Goal: Task Accomplishment & Management: Manage account settings

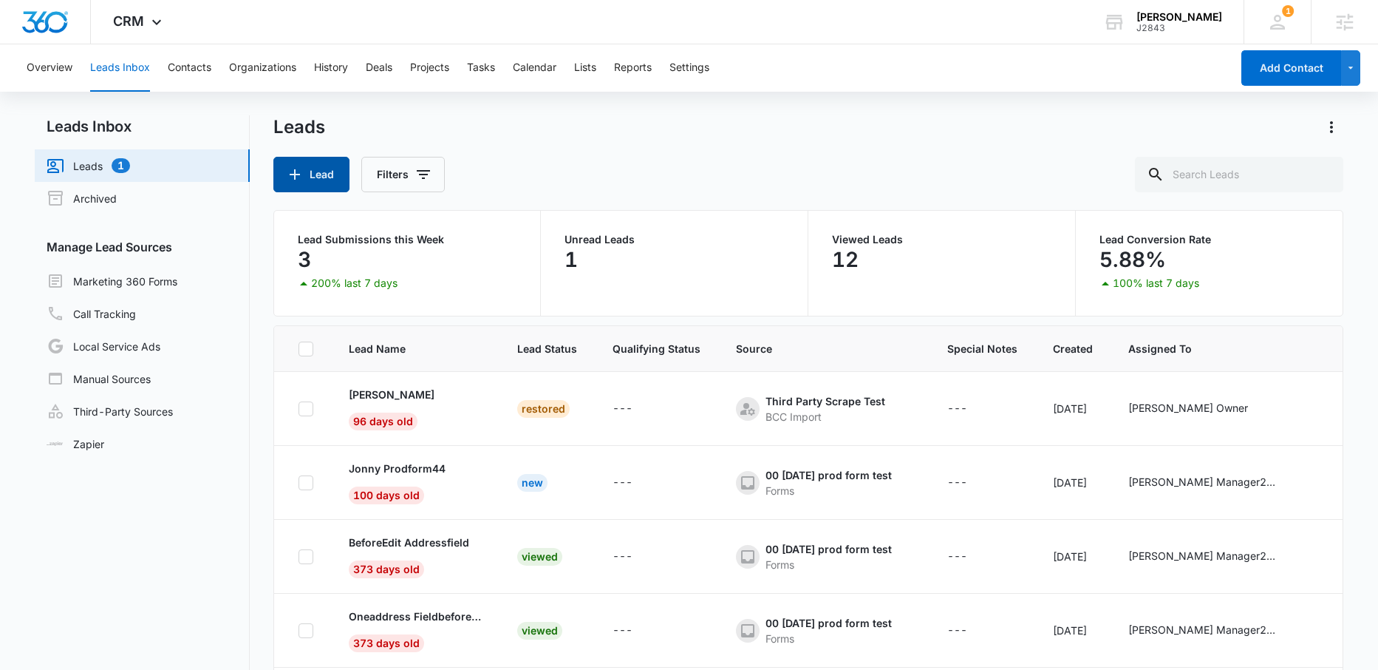
click at [318, 175] on button "Lead" at bounding box center [311, 174] width 76 height 35
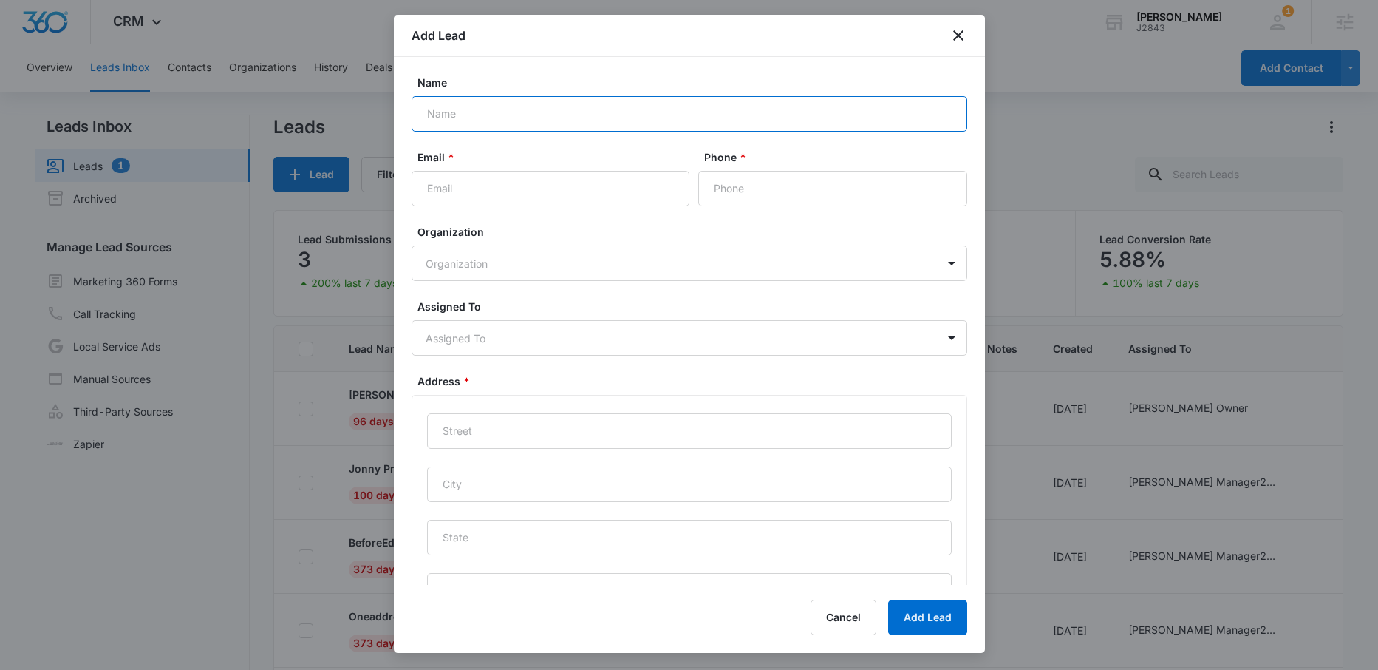
click at [448, 116] on input "Name" at bounding box center [690, 113] width 556 height 35
type input "Leadprod Test"
click at [448, 194] on input "Email *" at bounding box center [551, 188] width 278 height 35
type input "l"
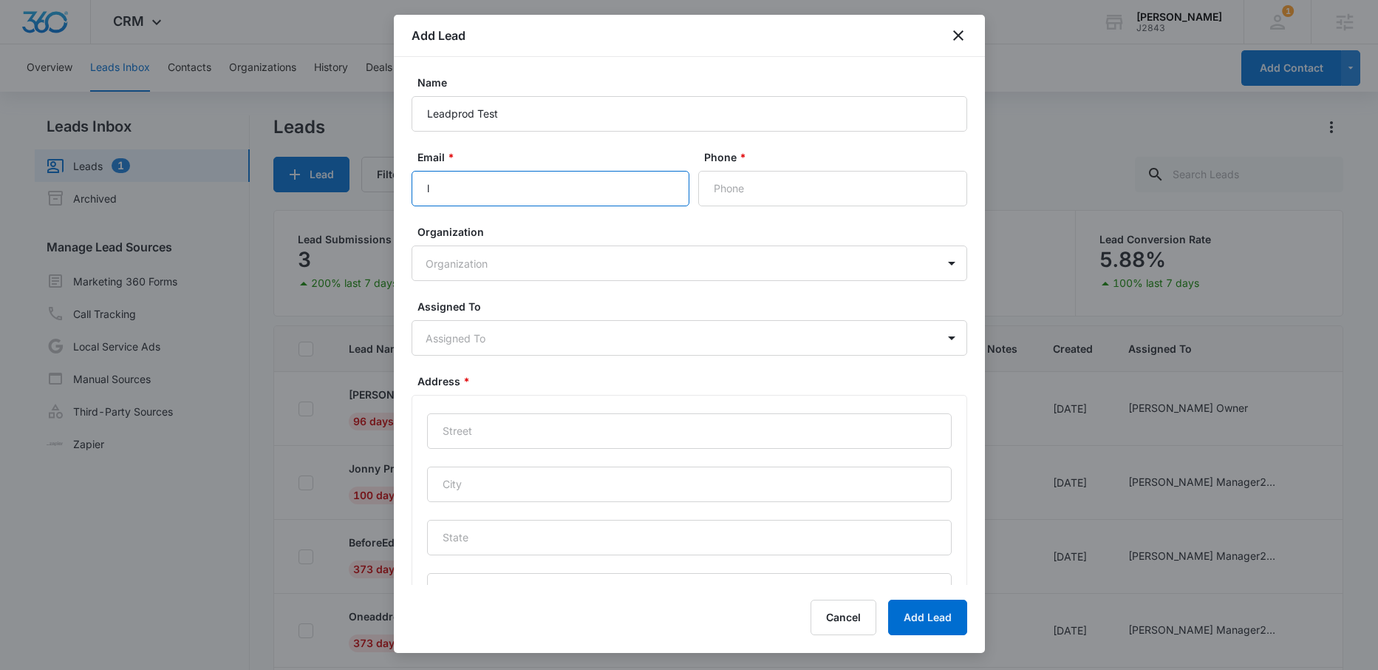
type input "lp"
type input "lpt"
type input "lpt3"
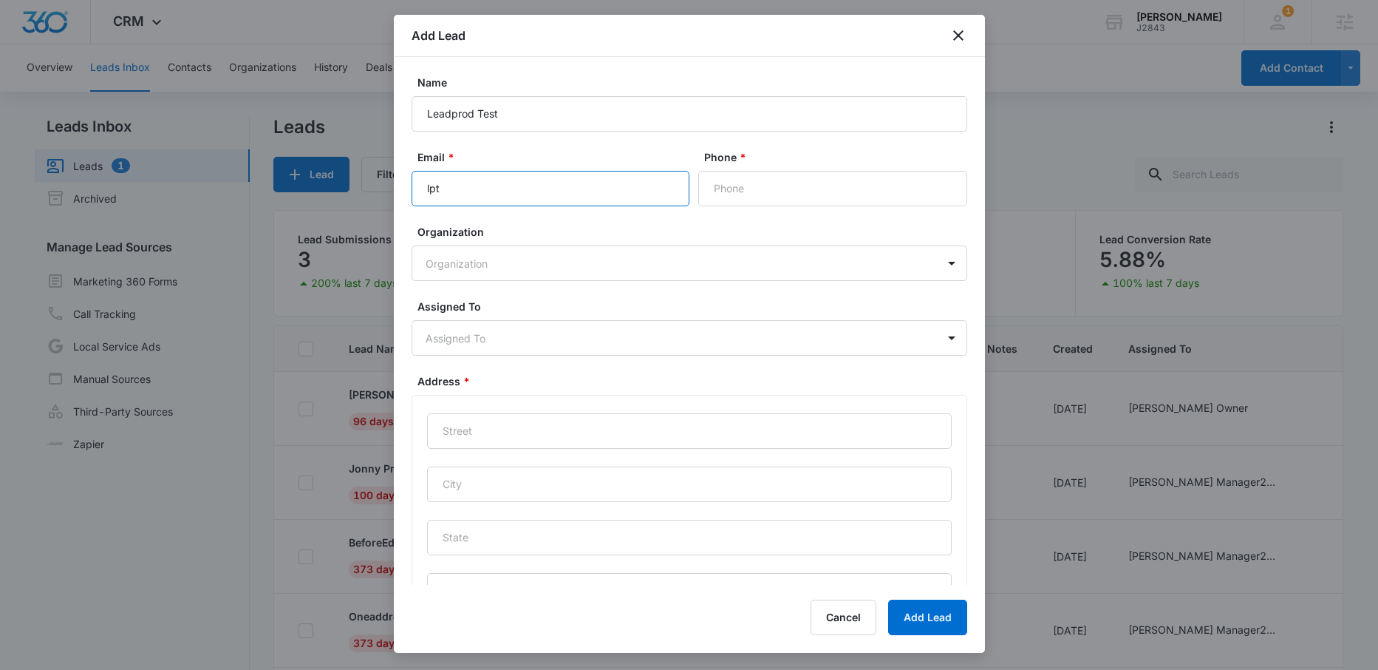
type input "lpt3"
type input "lpt33"
type input "lpt33@"
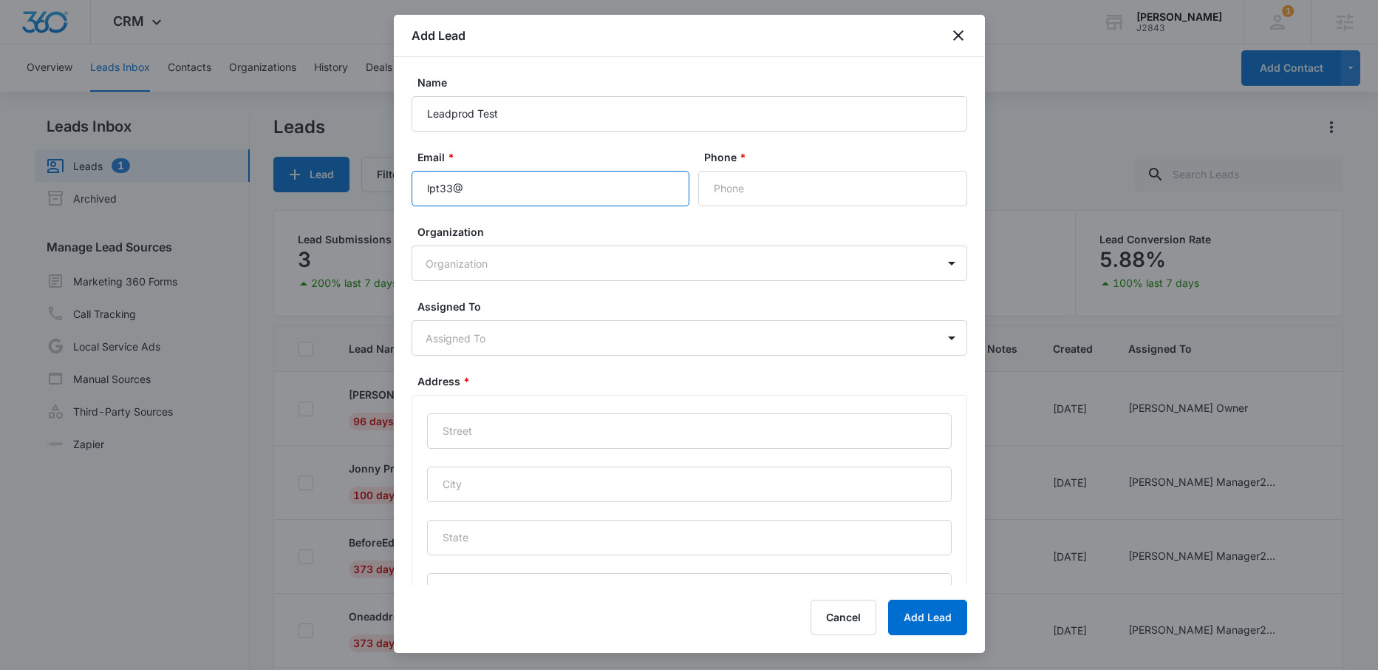
type input "lpt33@m"
type input "lpt33@mw"
type input "lpt33@mw."
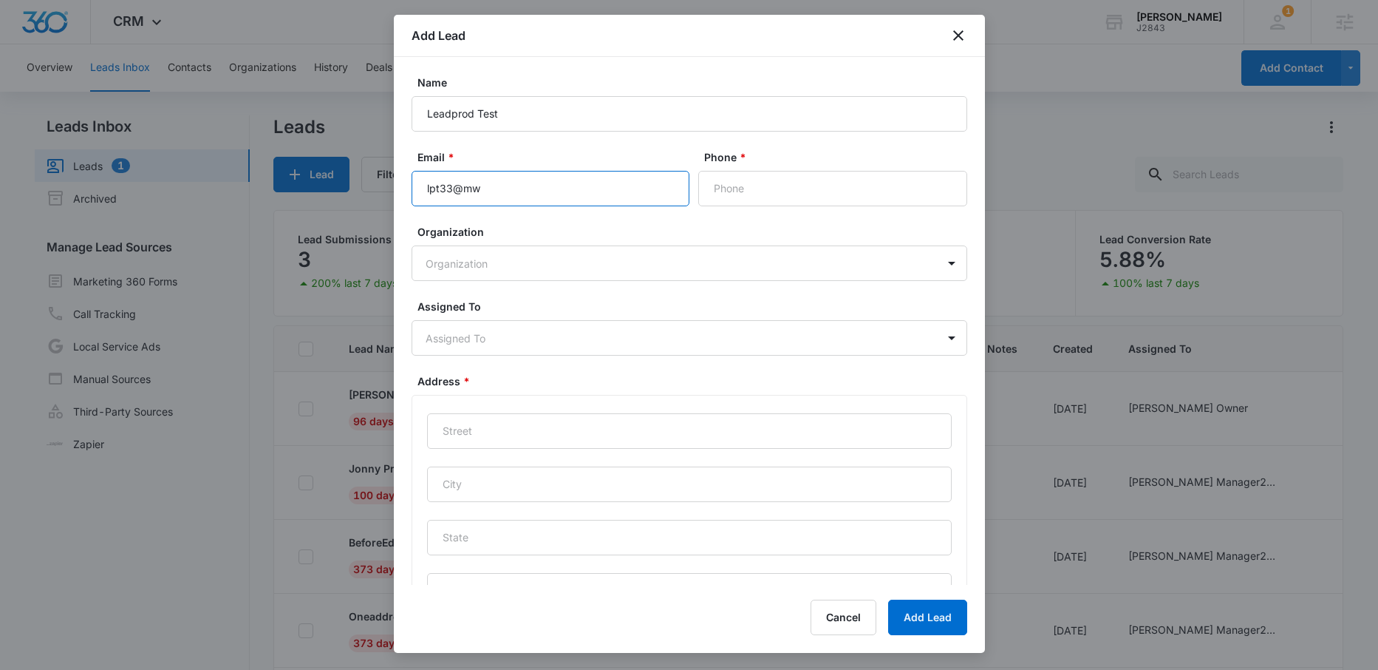
type input "lpt33@mw."
type input "lpt33@mw.c"
type input "[EMAIL_ADDRESS][DOMAIN_NAME]"
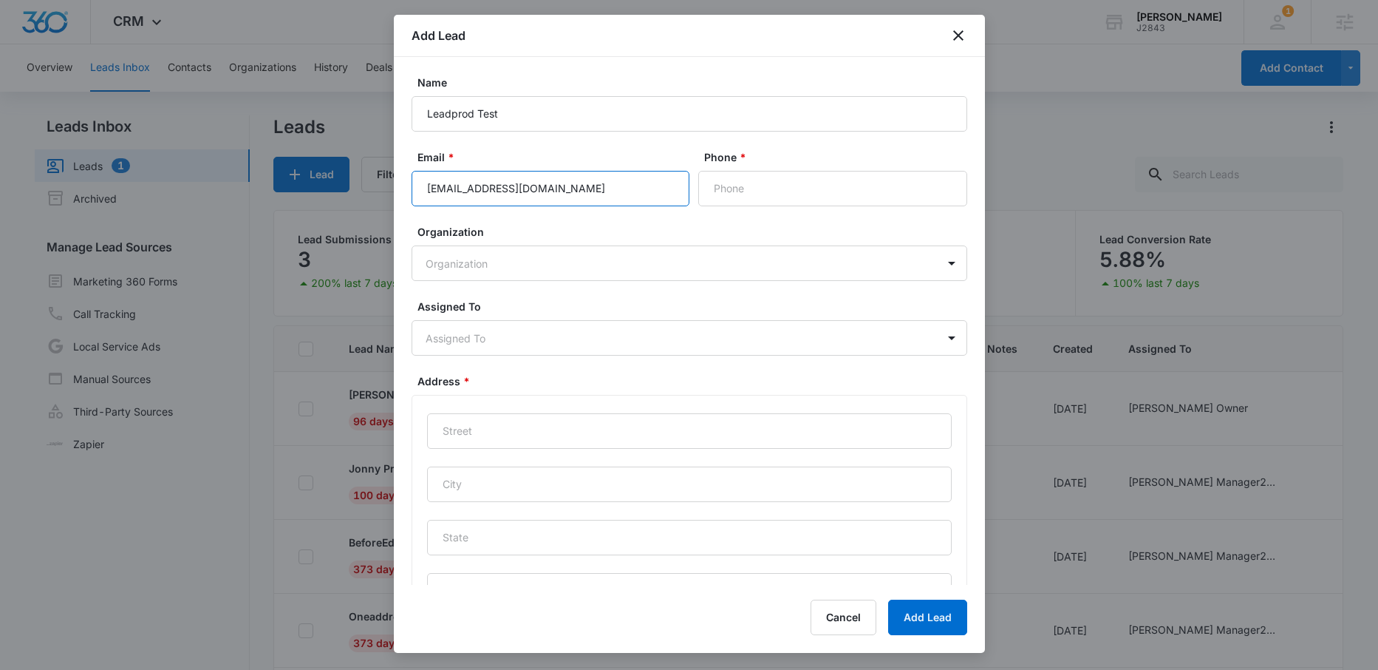
type input "[EMAIL_ADDRESS][DOMAIN_NAME]"
click at [462, 429] on input "text" at bounding box center [689, 430] width 525 height 35
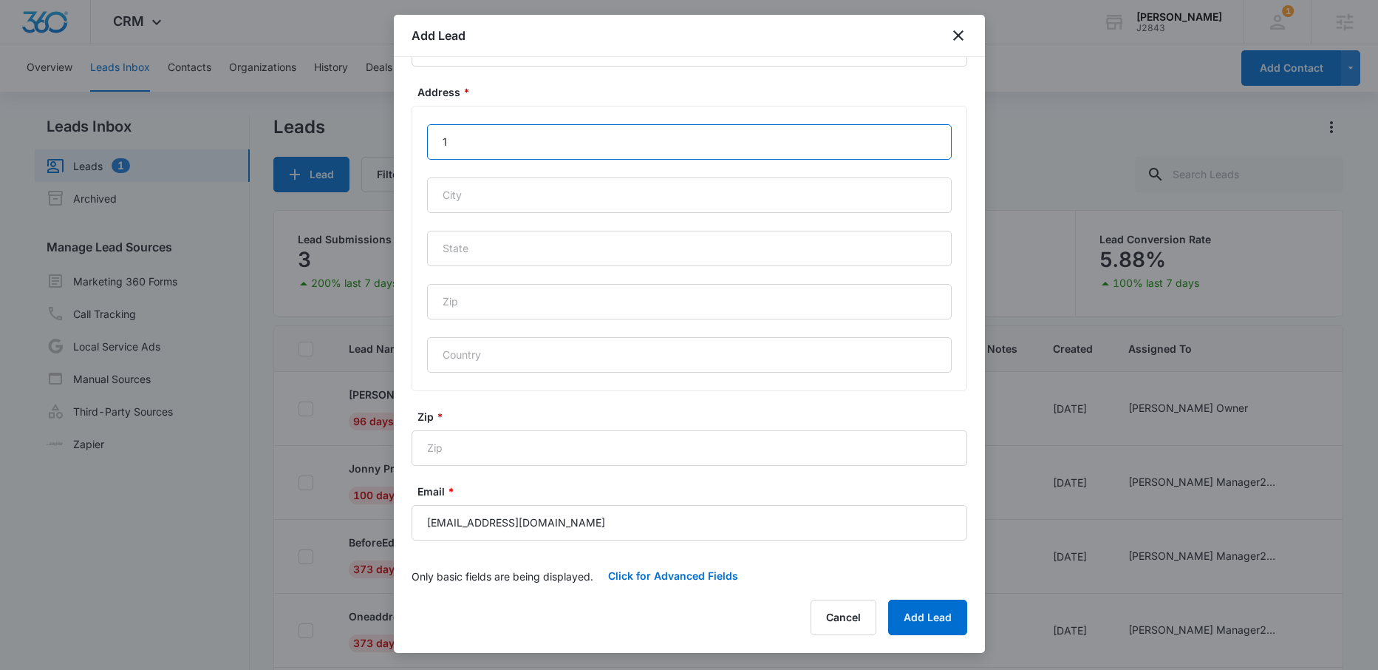
scroll to position [298, 0]
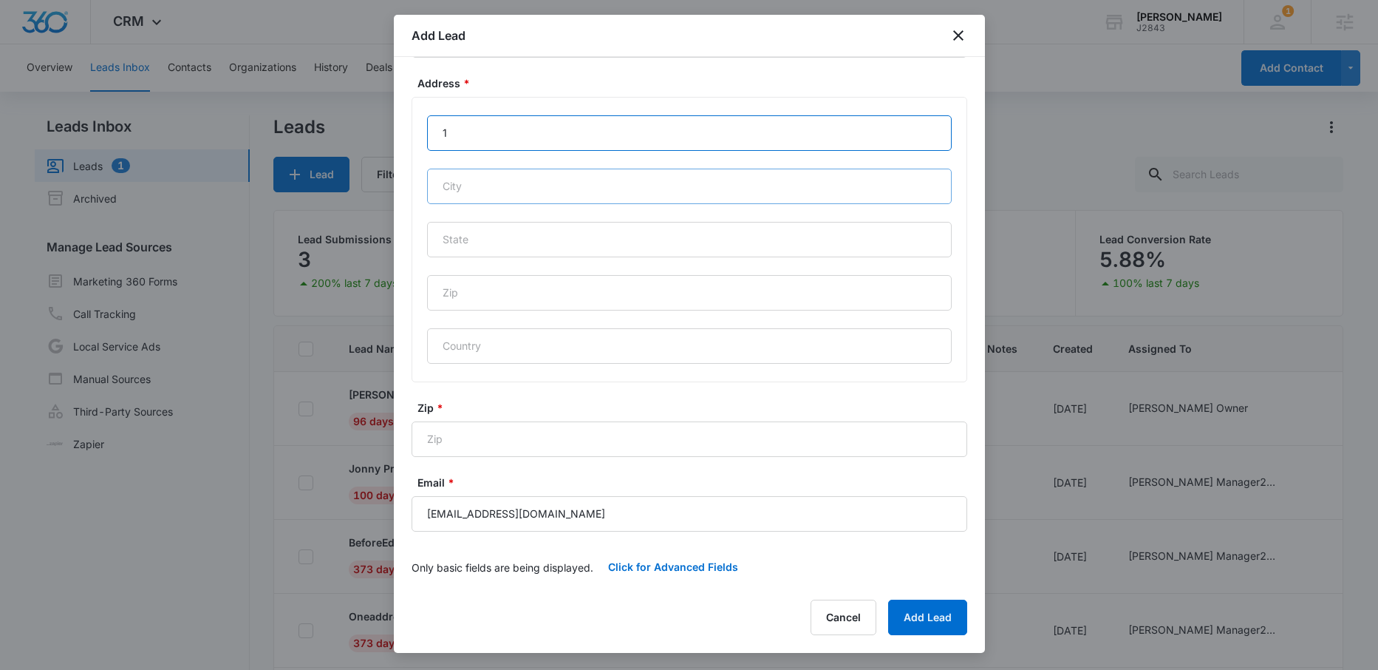
type input "1"
click at [476, 188] on input "text" at bounding box center [689, 186] width 525 height 35
type input "1"
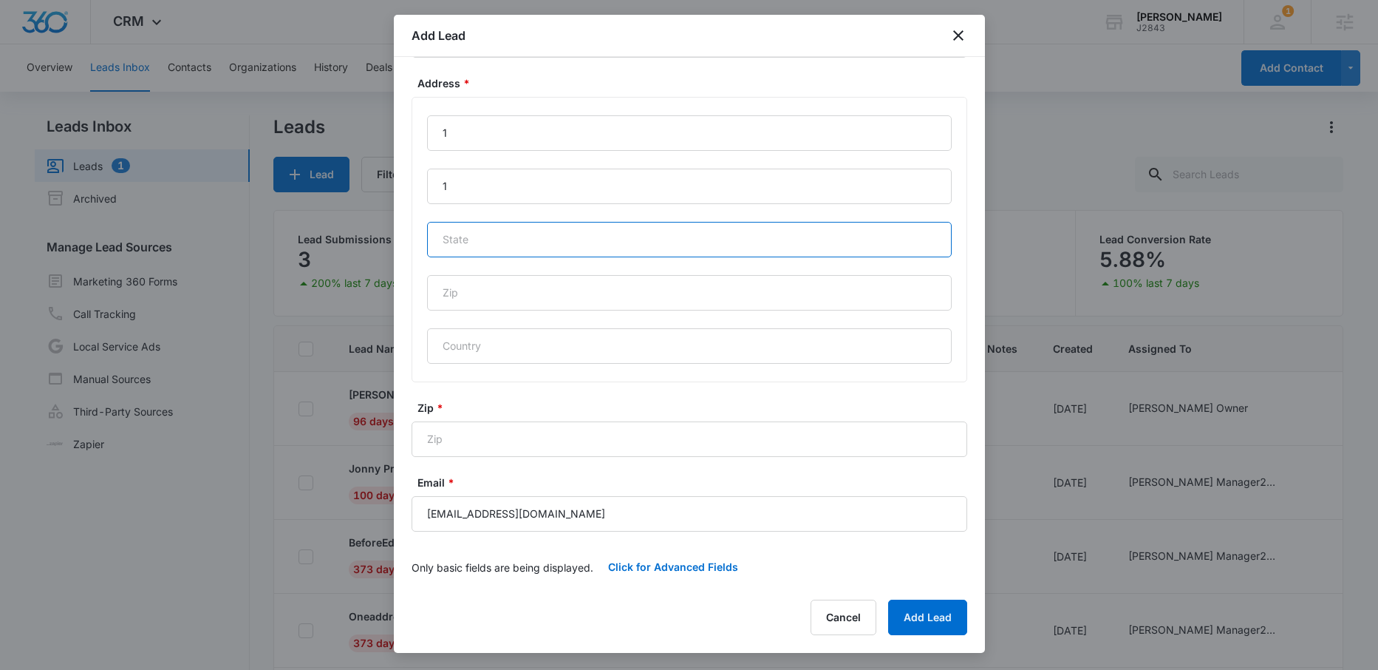
click at [462, 239] on input "text" at bounding box center [689, 239] width 525 height 35
type input "1"
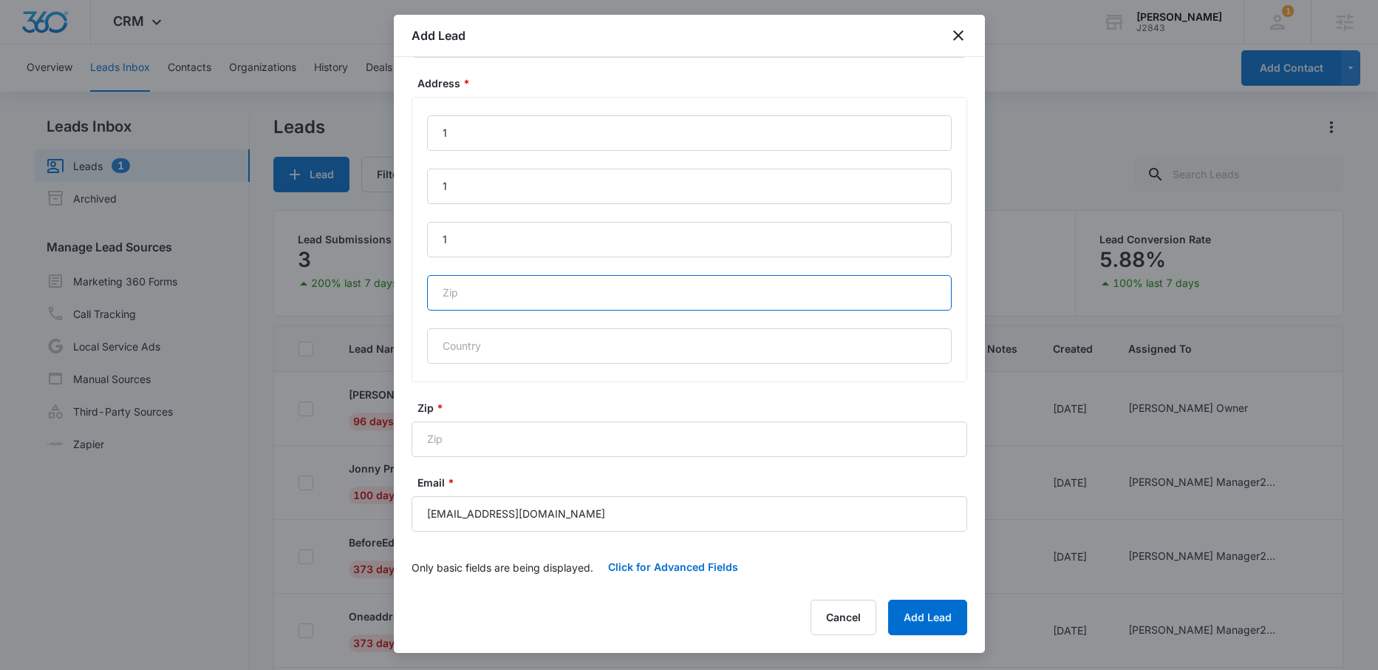
drag, startPoint x: 463, startPoint y: 293, endPoint x: 463, endPoint y: 302, distance: 9.6
click at [463, 293] on input "Zip *" at bounding box center [689, 292] width 525 height 35
type input "1"
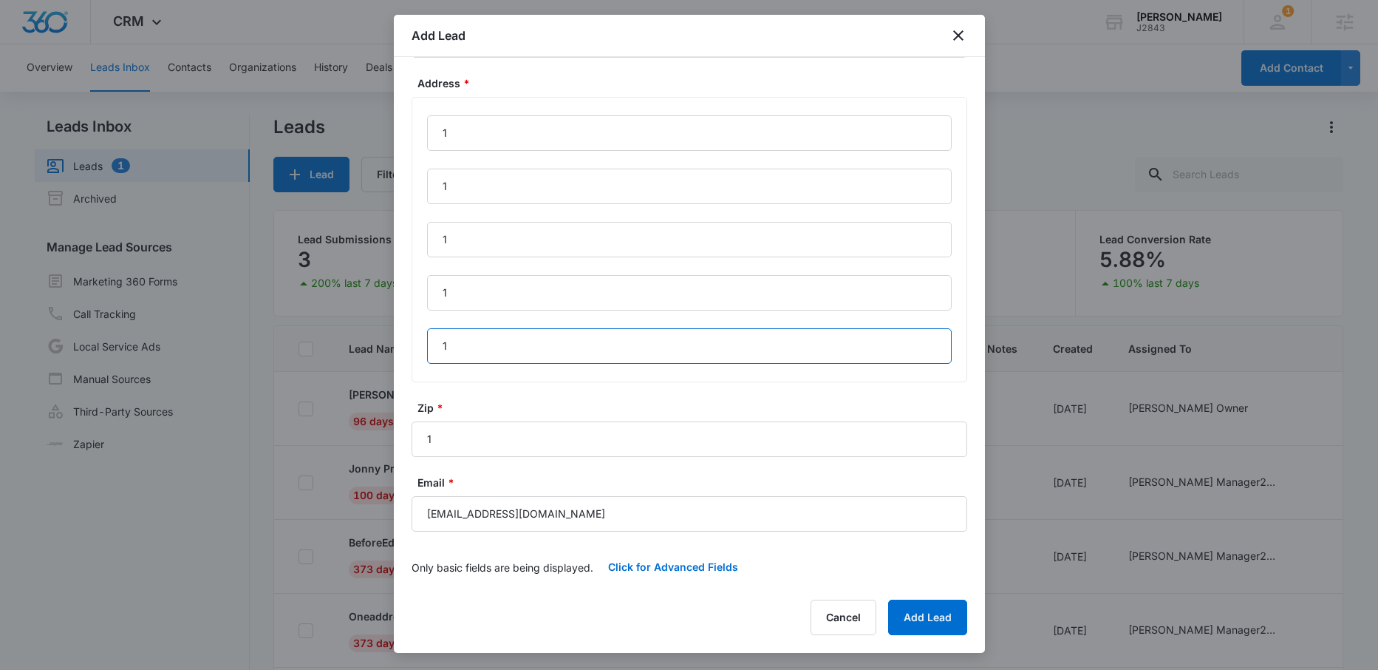
click at [456, 359] on input "1" at bounding box center [689, 345] width 525 height 35
type input "1"
click at [935, 627] on button "Add Lead" at bounding box center [927, 616] width 79 height 35
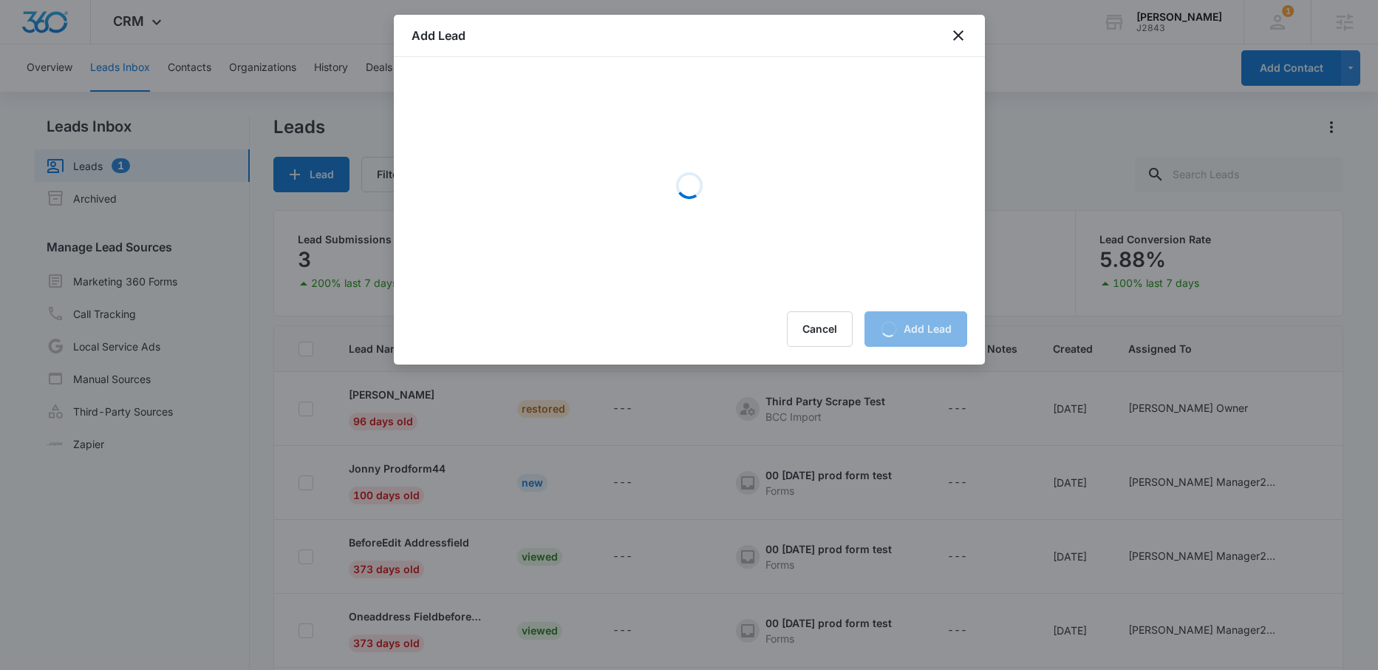
scroll to position [0, 0]
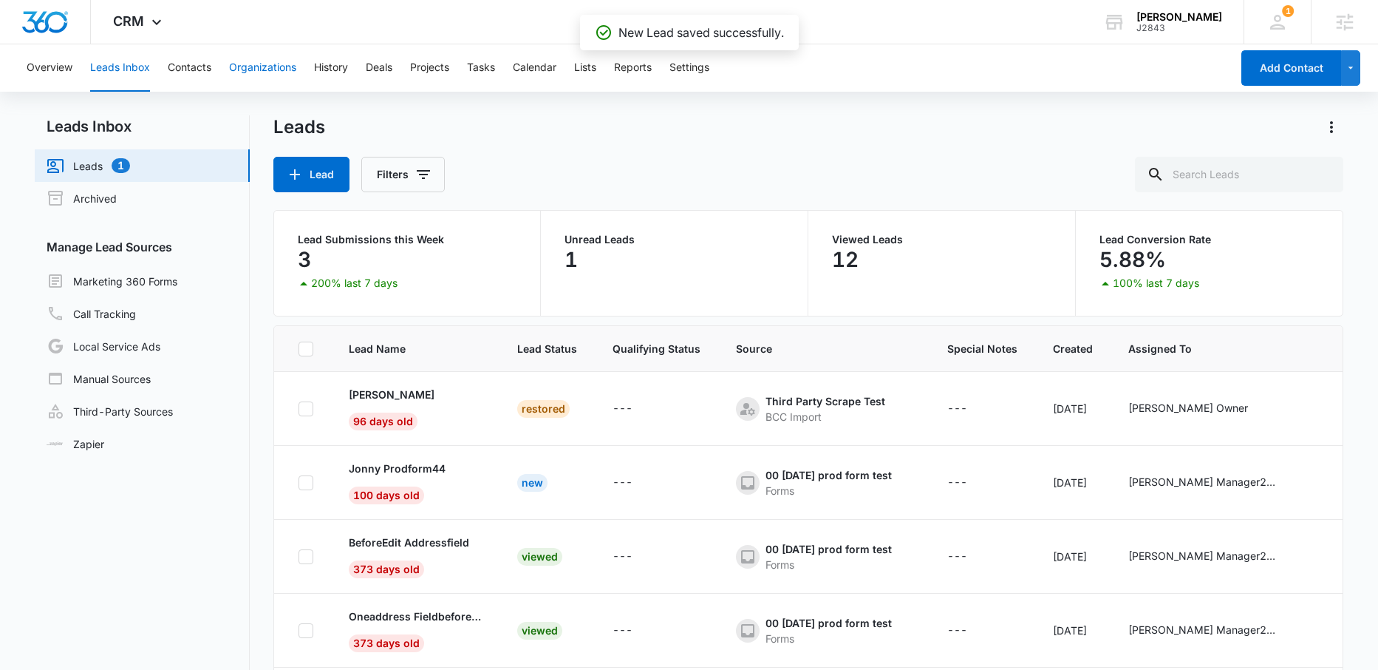
click at [255, 67] on button "Organizations" at bounding box center [262, 67] width 67 height 47
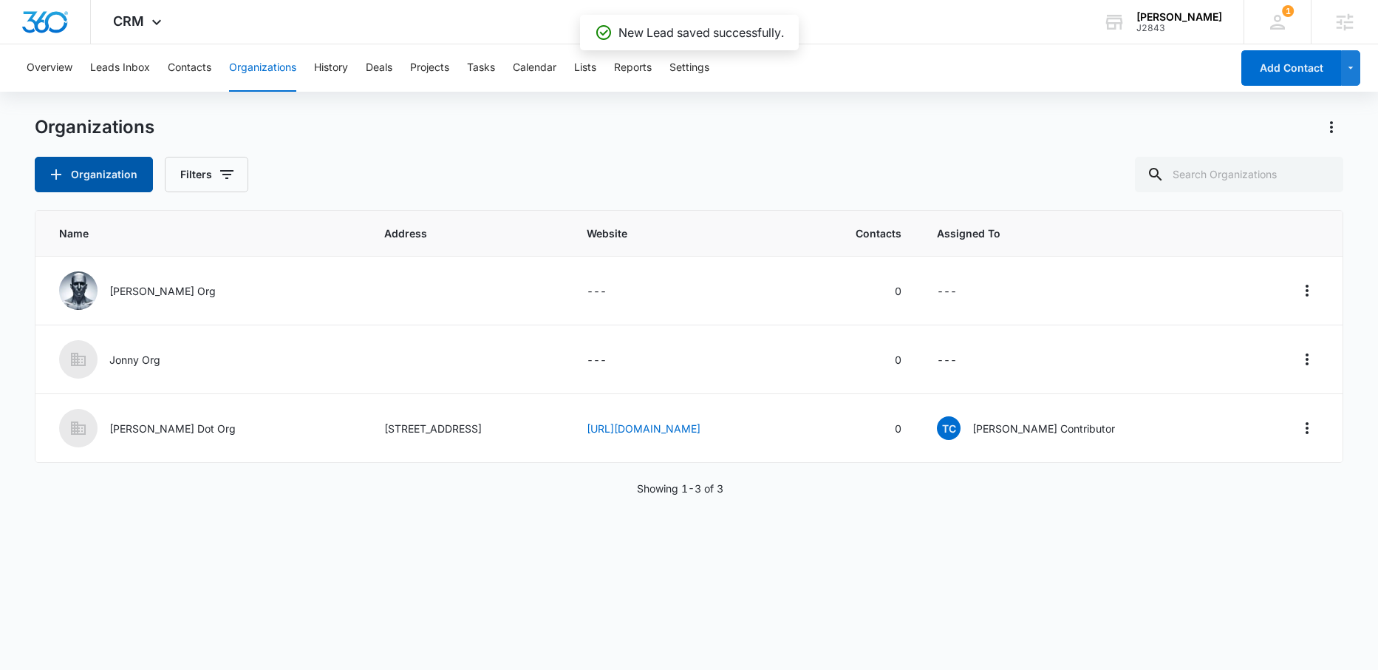
click at [89, 173] on button "Organization" at bounding box center [94, 174] width 118 height 35
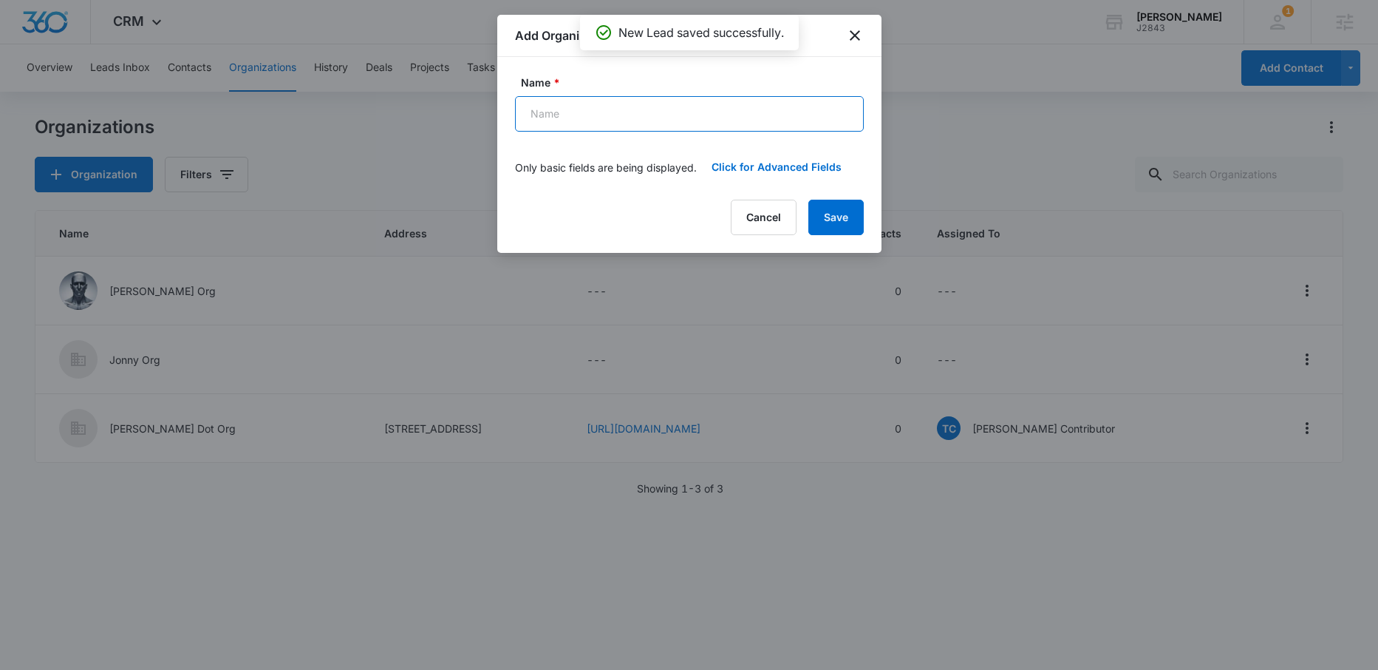
click at [622, 123] on input "Name *" at bounding box center [689, 113] width 349 height 35
click at [566, 115] on input "Protesdt Org" at bounding box center [689, 113] width 349 height 35
type input "Protest Org"
click at [845, 219] on button "Save" at bounding box center [836, 217] width 55 height 35
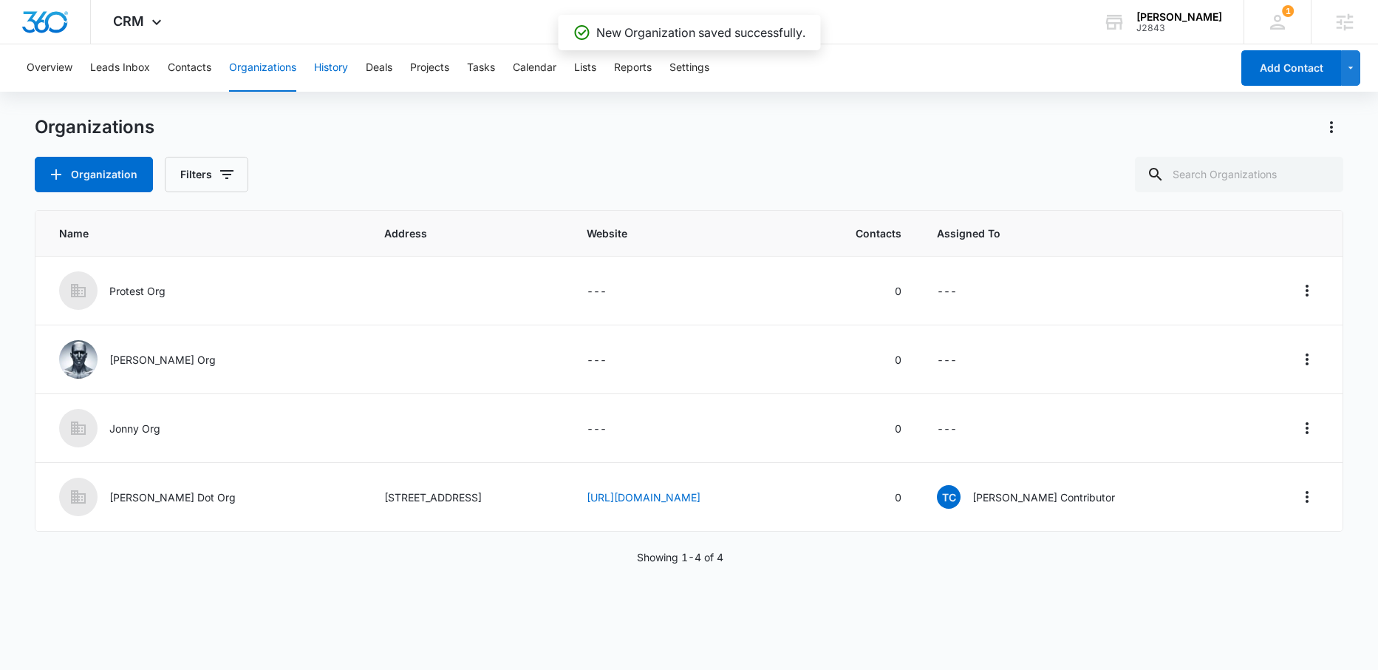
click at [337, 69] on button "History" at bounding box center [331, 67] width 34 height 47
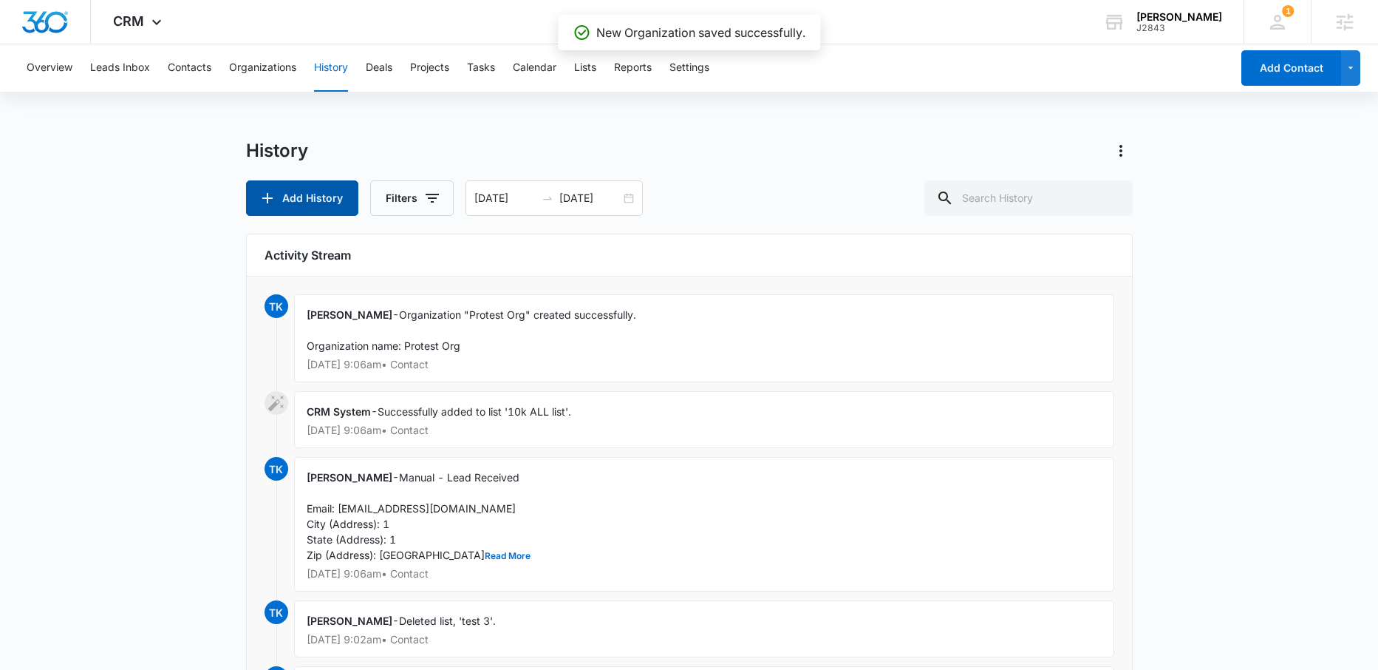
click at [298, 199] on button "Add History" at bounding box center [302, 197] width 112 height 35
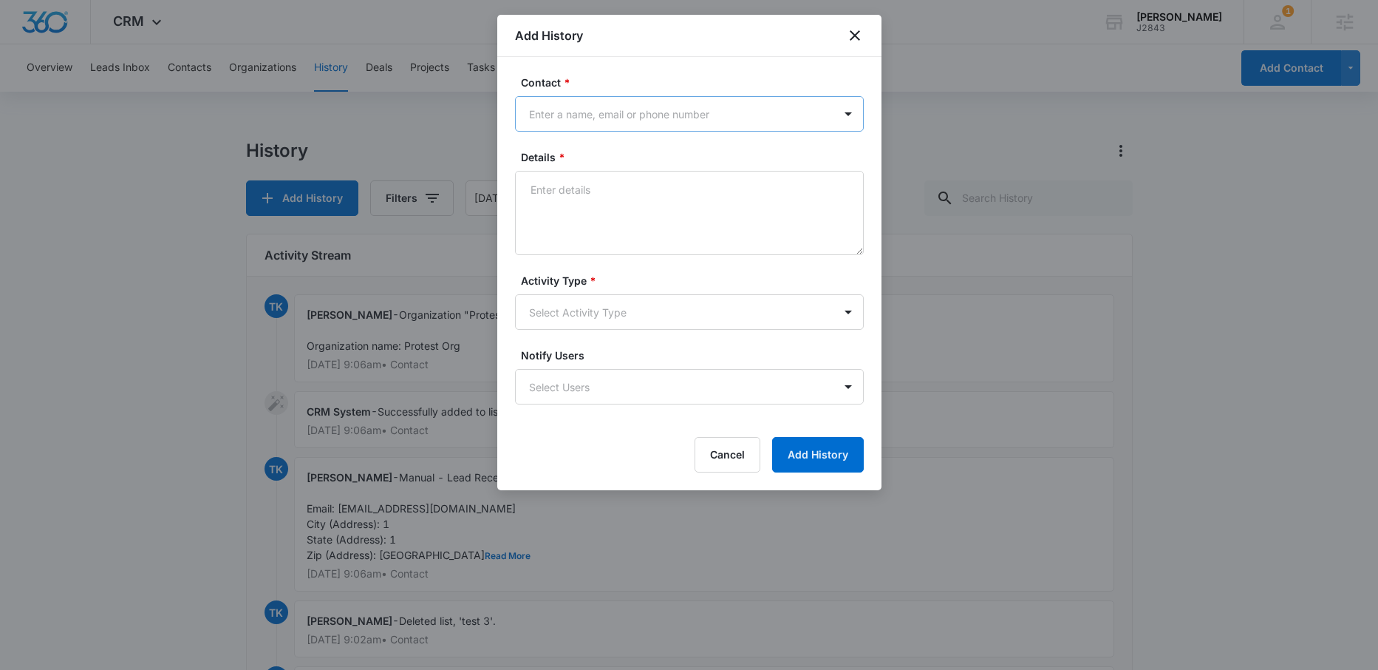
click at [589, 112] on div at bounding box center [680, 114] width 303 height 18
type input "lead"
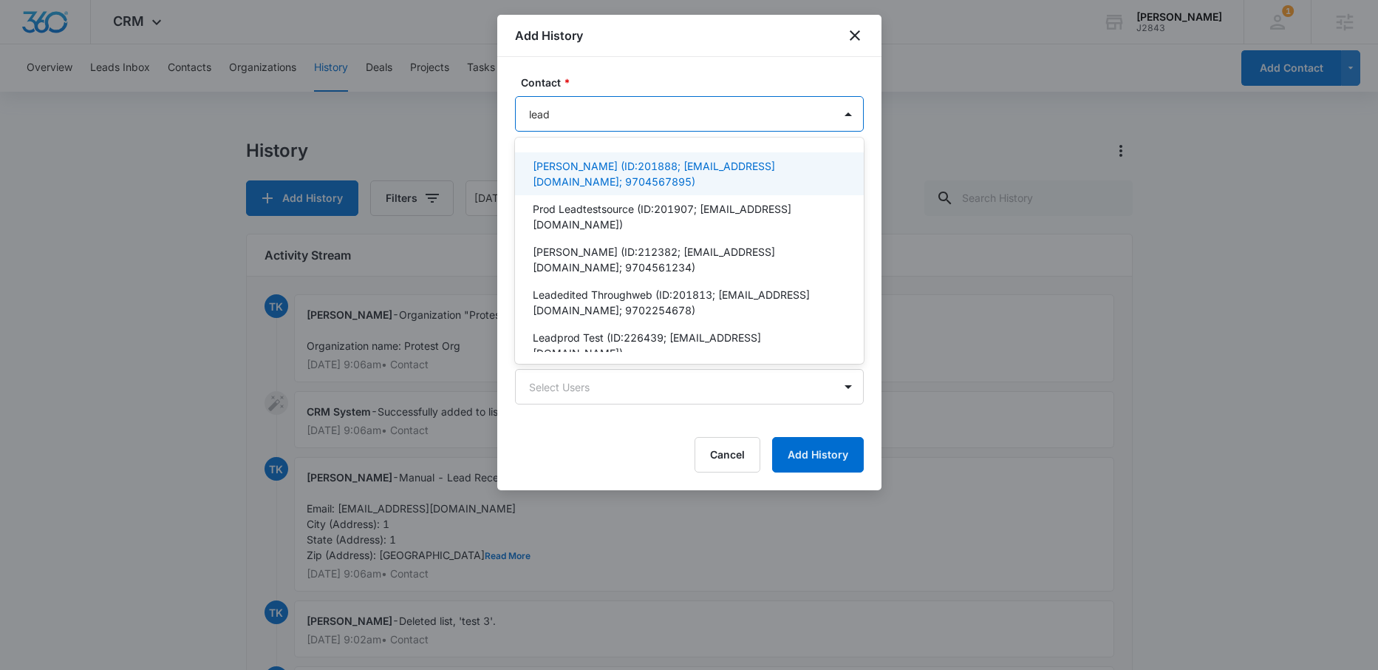
click at [558, 163] on p "[PERSON_NAME] (ID:201888; [EMAIL_ADDRESS][DOMAIN_NAME]; 9704567895)" at bounding box center [688, 173] width 310 height 31
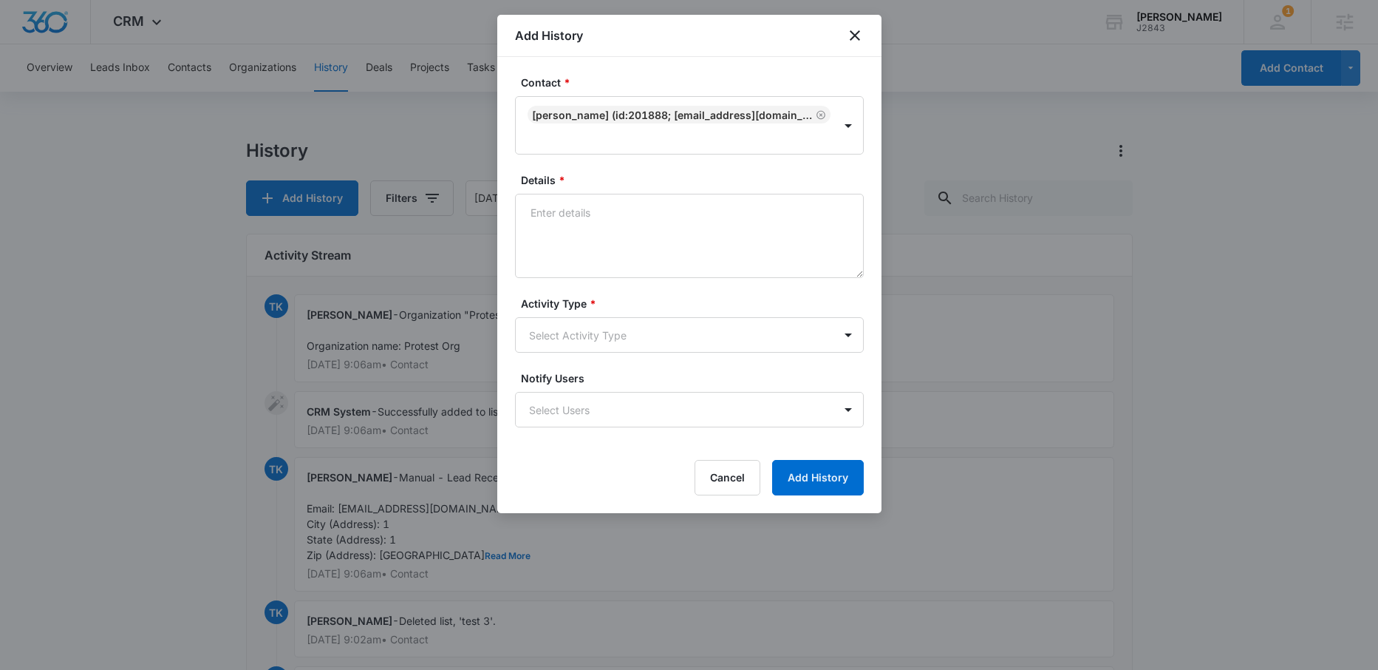
click at [687, 72] on div "Contact * [PERSON_NAME] (ID:201888; [EMAIL_ADDRESS][DOMAIN_NAME]; 9704567895) D…" at bounding box center [689, 285] width 384 height 456
click at [613, 211] on textarea "Details *" at bounding box center [689, 236] width 349 height 84
type textarea "testing"
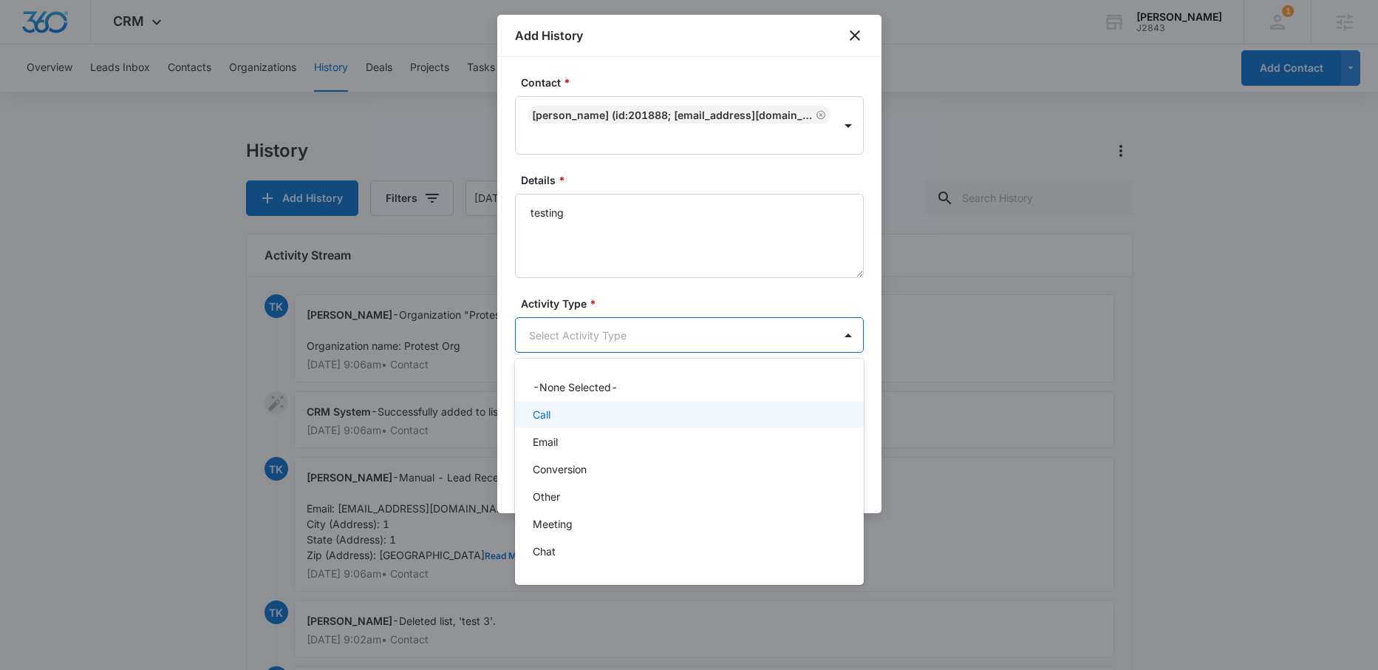
click at [602, 410] on div "Call" at bounding box center [688, 414] width 310 height 16
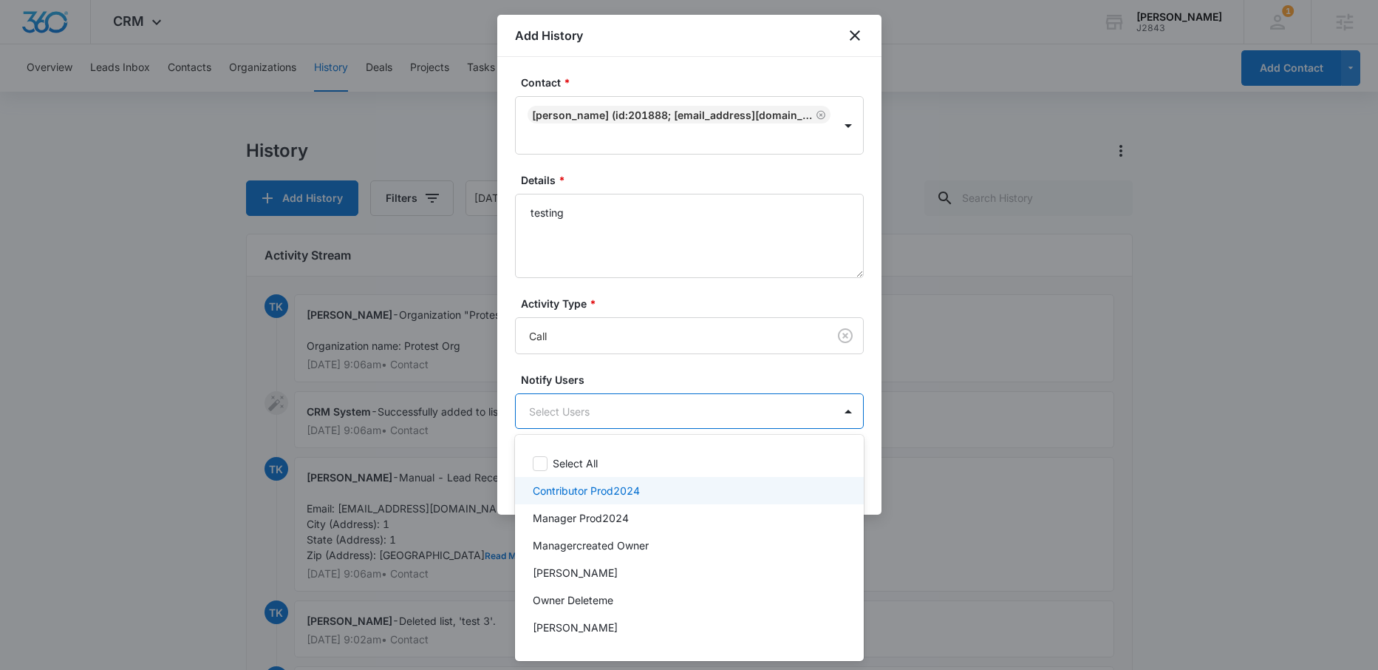
click at [601, 487] on p "Contributor Prod2024" at bounding box center [586, 491] width 107 height 16
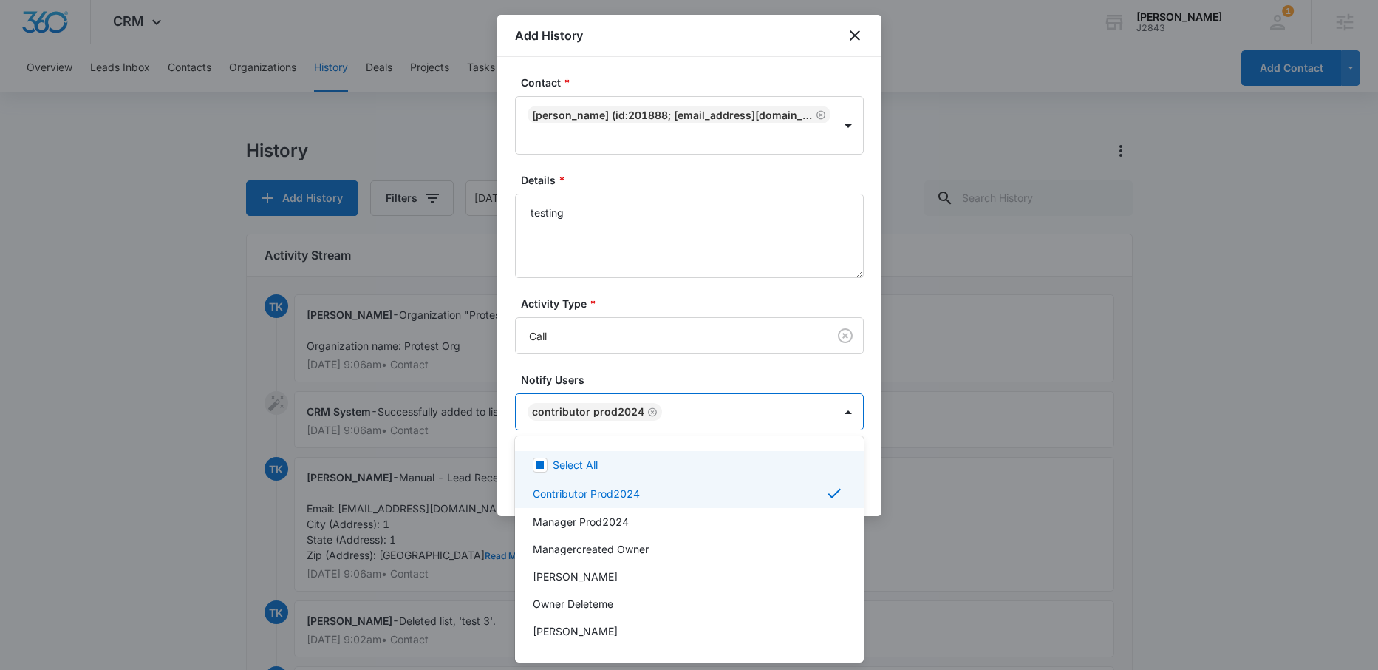
click at [650, 412] on div at bounding box center [689, 335] width 1378 height 670
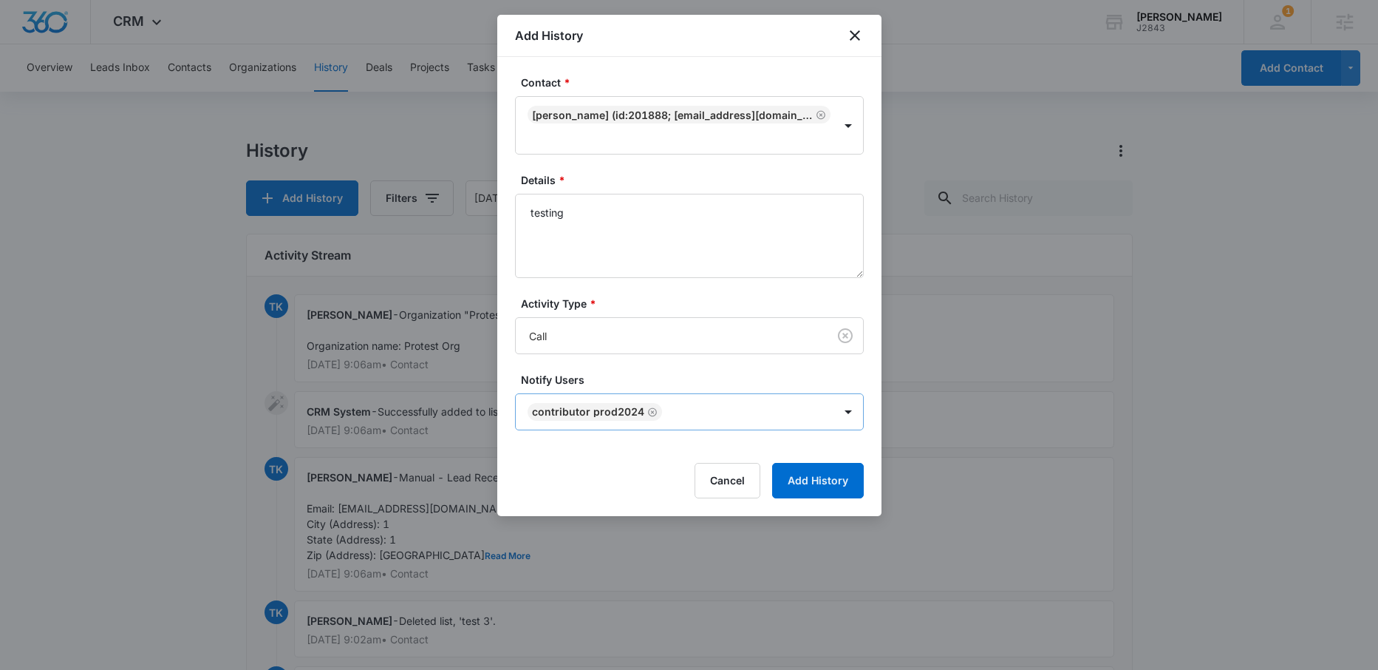
click at [648, 410] on icon "Remove Contributor Prod2024" at bounding box center [652, 411] width 10 height 11
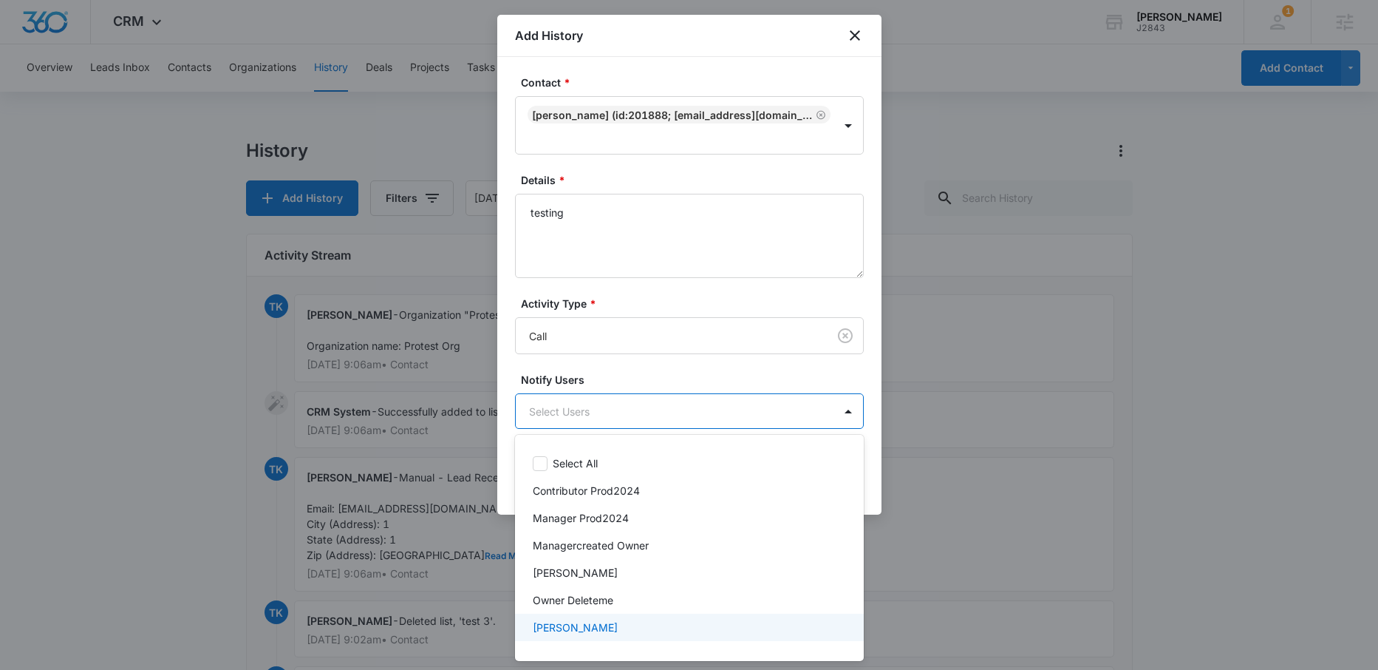
click at [581, 627] on p "[PERSON_NAME]" at bounding box center [575, 627] width 85 height 16
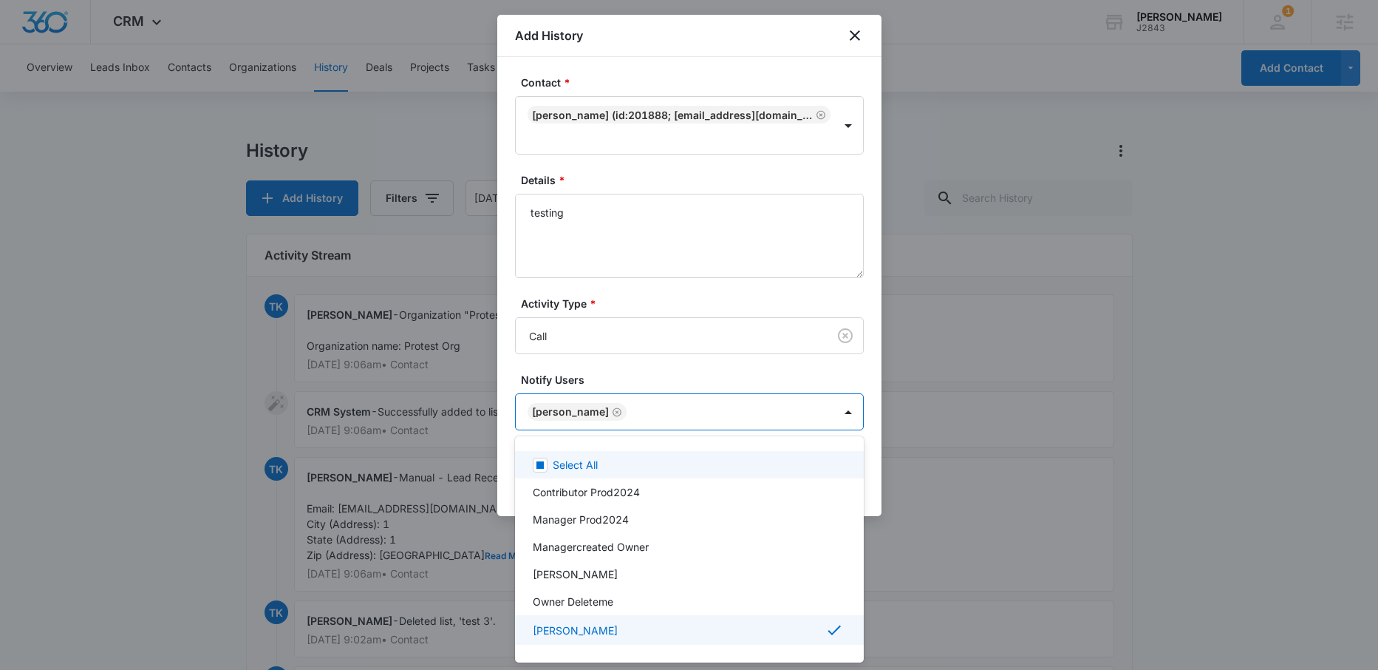
click at [636, 364] on div at bounding box center [689, 335] width 1378 height 670
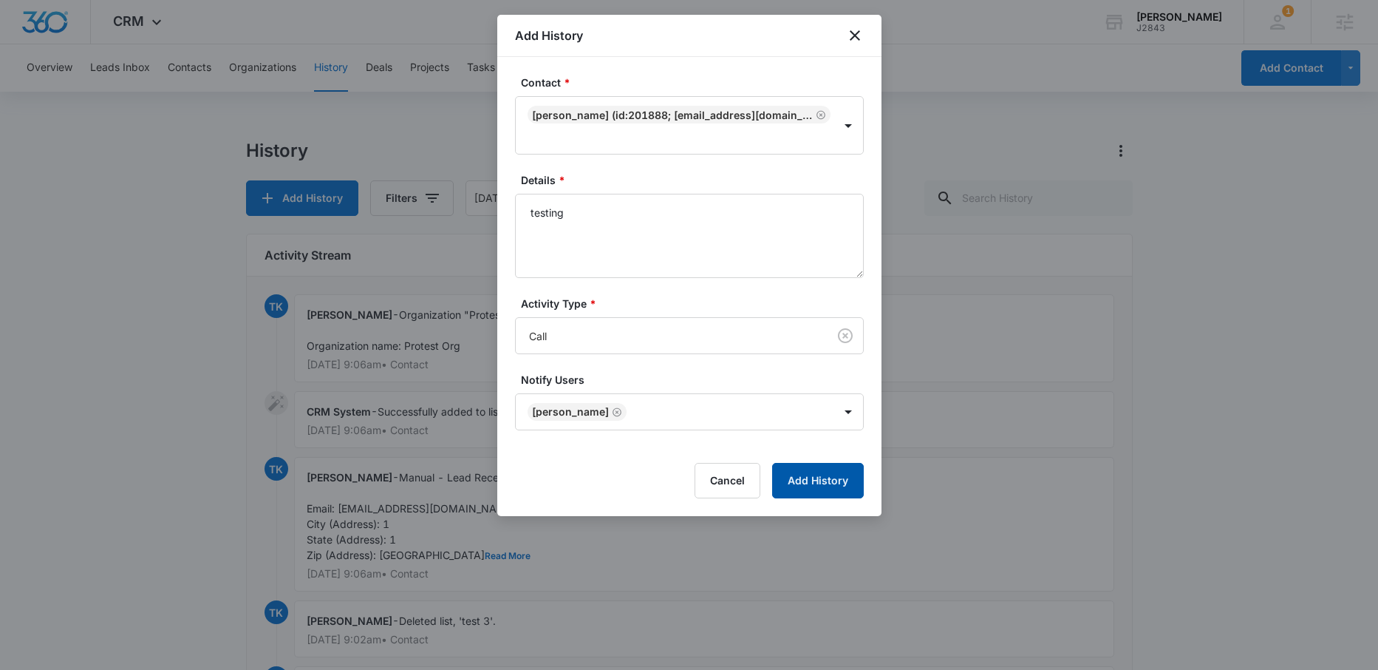
click at [824, 482] on button "Add History" at bounding box center [818, 480] width 92 height 35
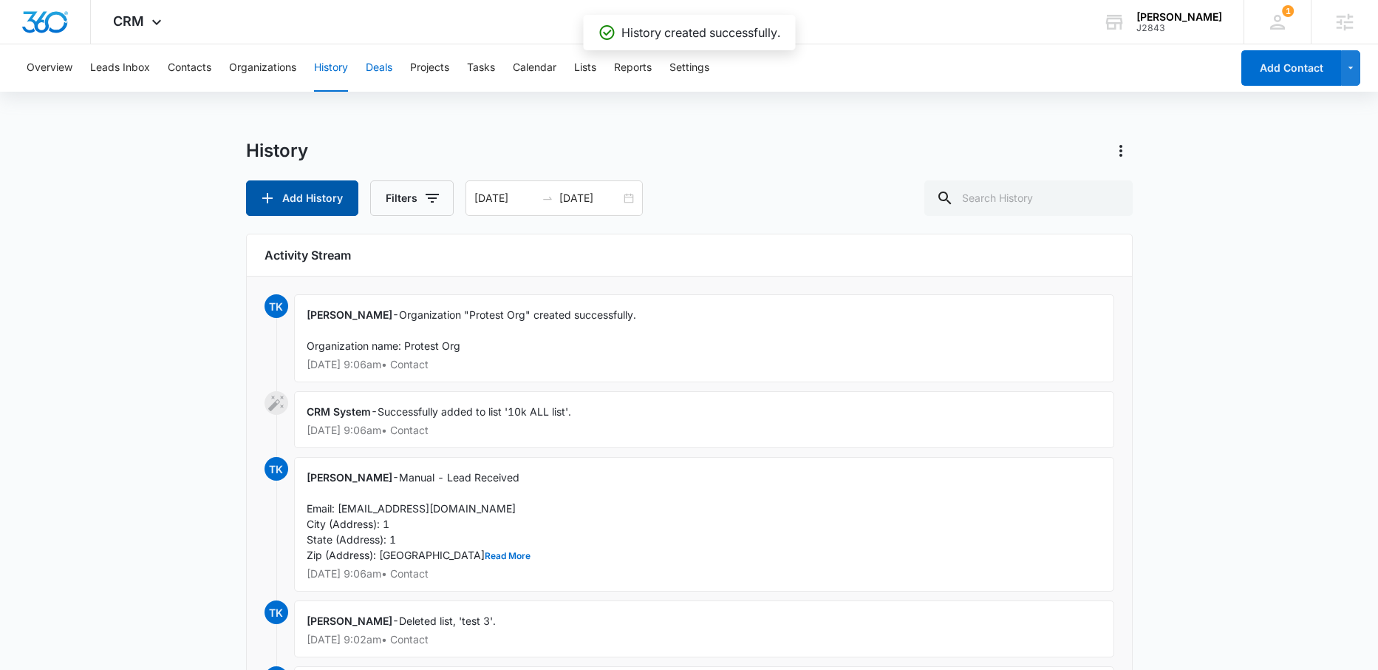
scroll to position [1, 0]
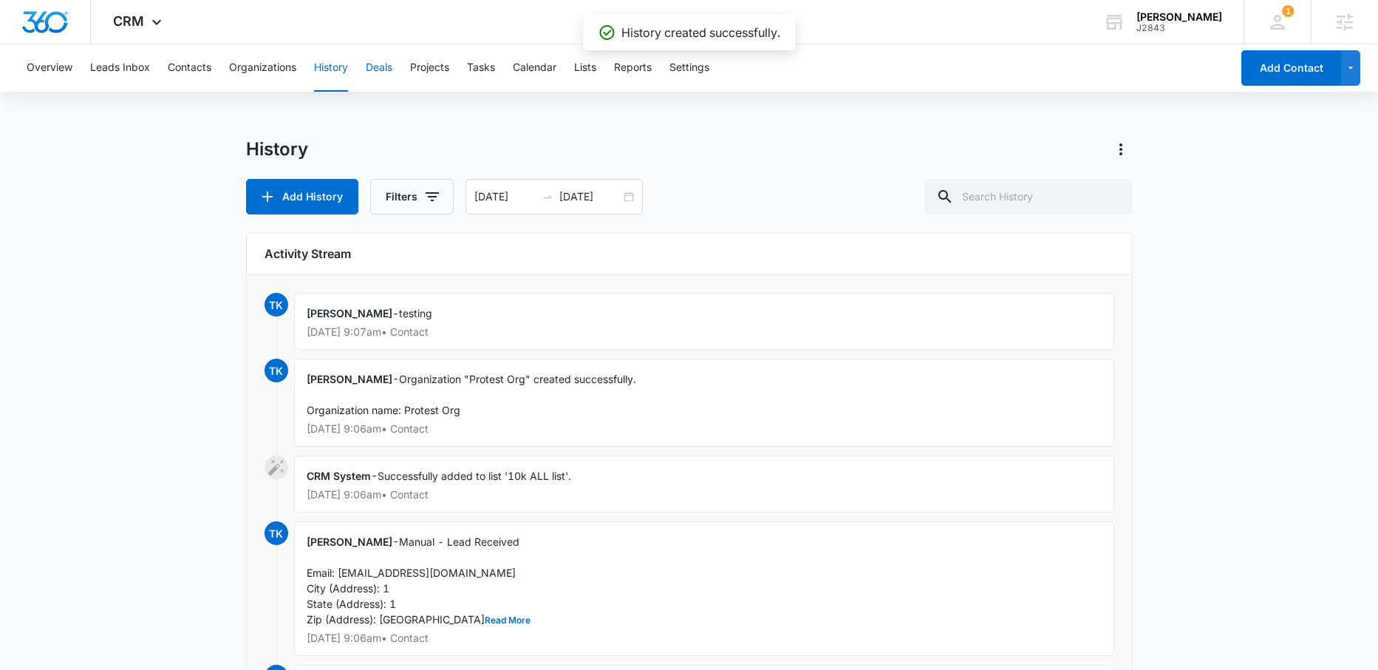
click at [381, 71] on button "Deals" at bounding box center [379, 67] width 27 height 47
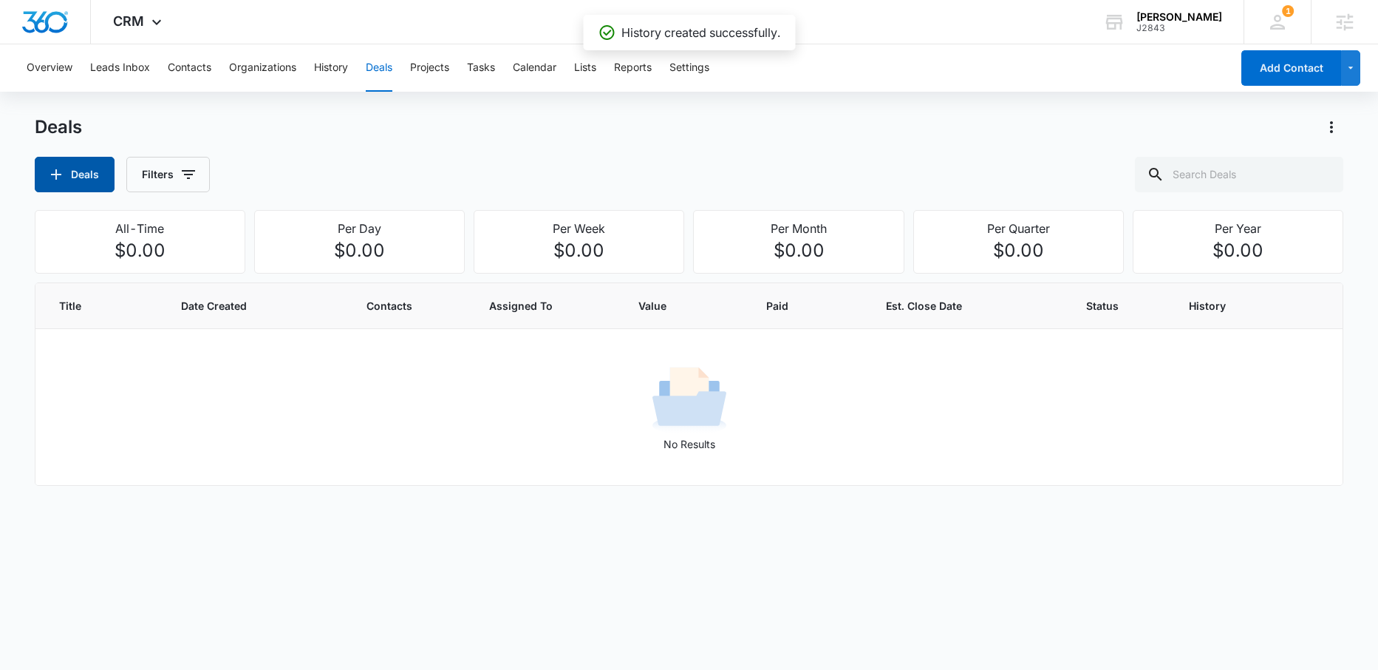
click at [56, 180] on icon "button" at bounding box center [56, 175] width 18 height 18
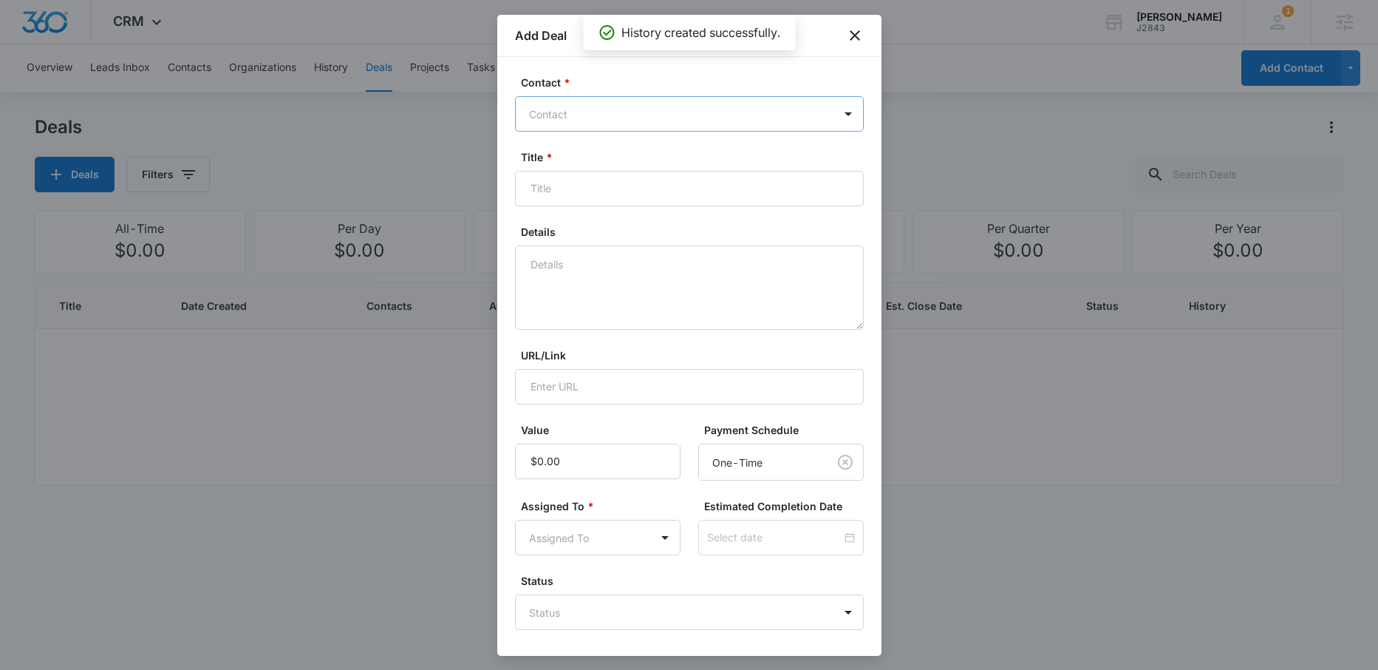
click at [556, 105] on div at bounding box center [680, 114] width 303 height 18
click at [437, 120] on div at bounding box center [689, 335] width 1378 height 670
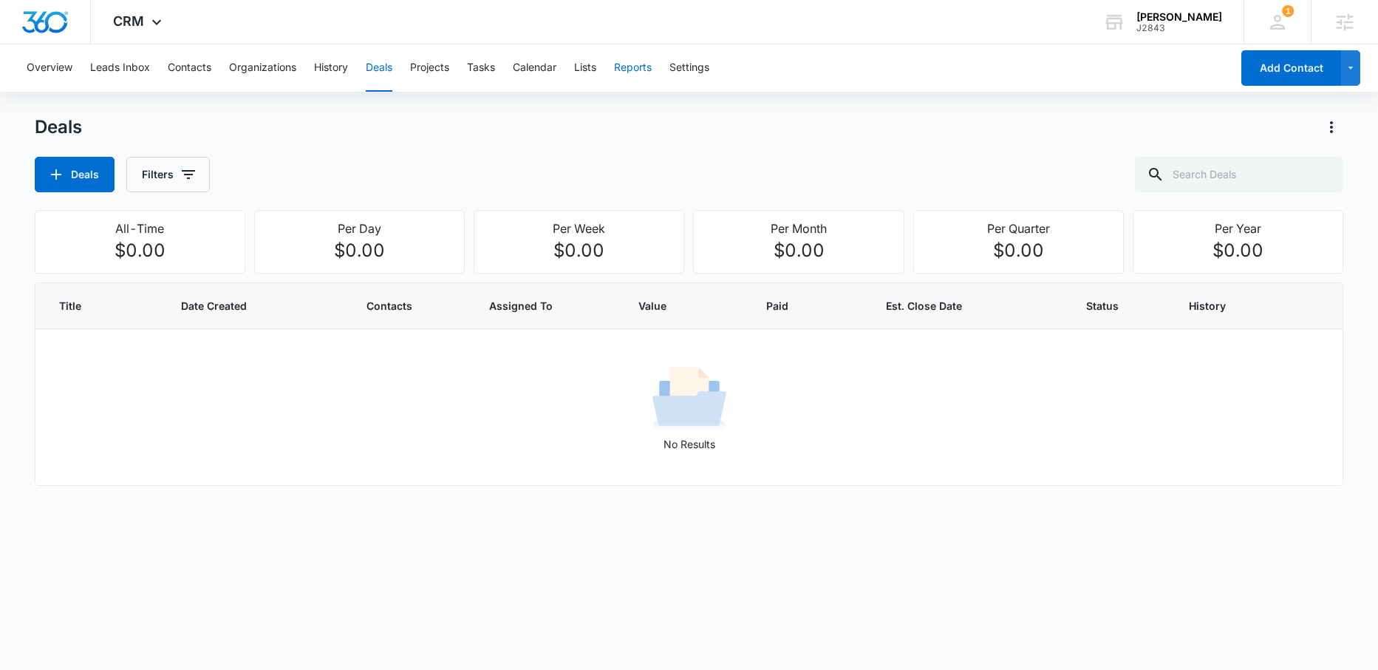
click at [631, 68] on button "Reports" at bounding box center [633, 67] width 38 height 47
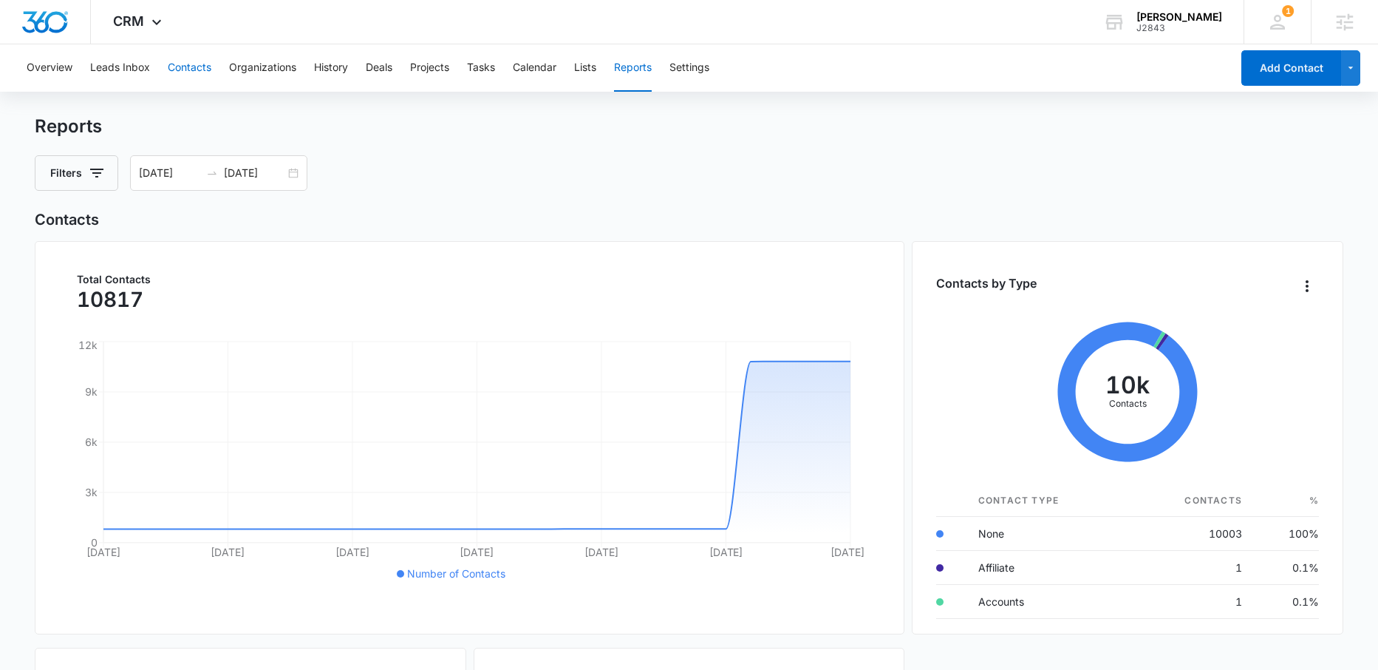
click at [192, 68] on button "Contacts" at bounding box center [190, 67] width 44 height 47
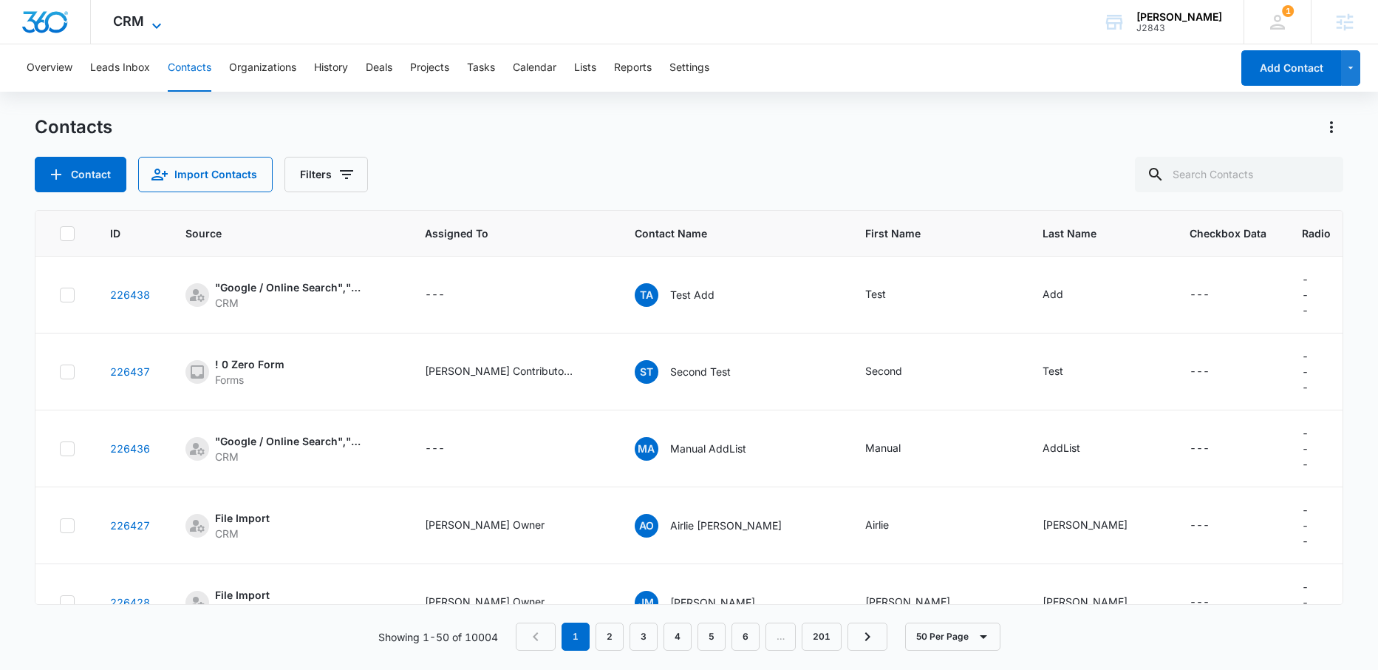
click at [155, 20] on icon at bounding box center [157, 26] width 18 height 18
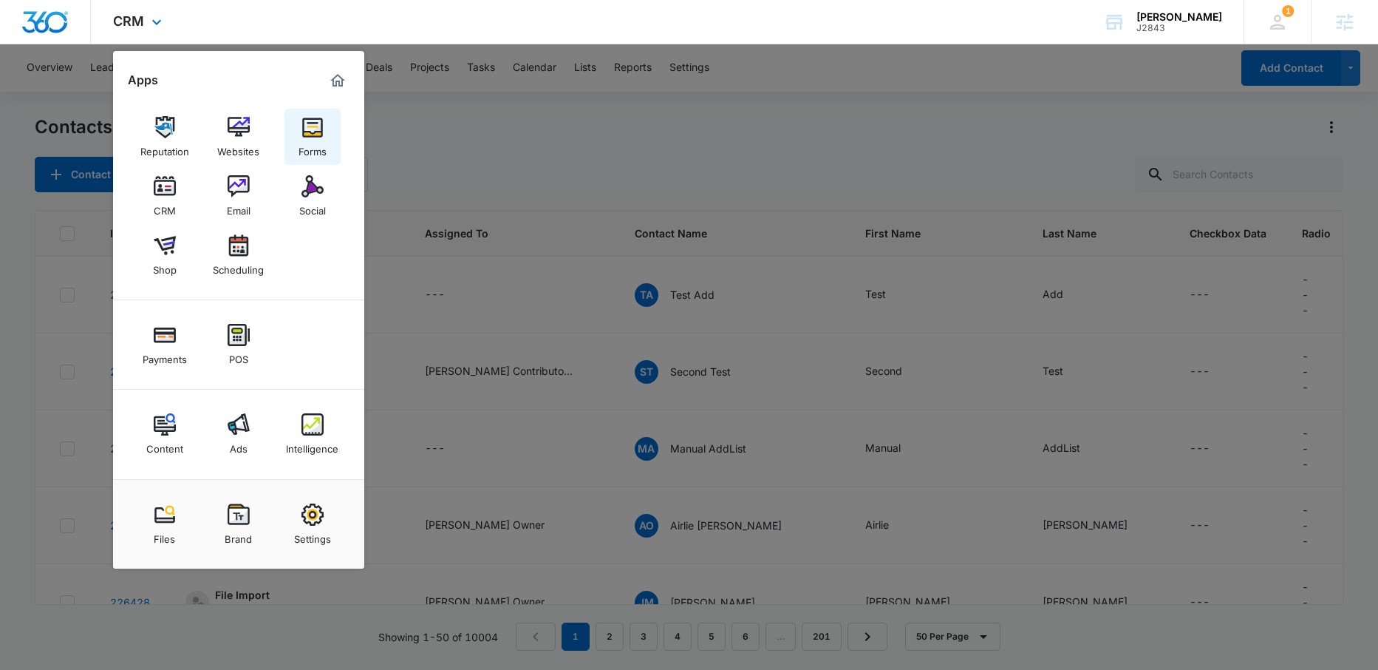
click at [307, 134] on img at bounding box center [313, 127] width 22 height 22
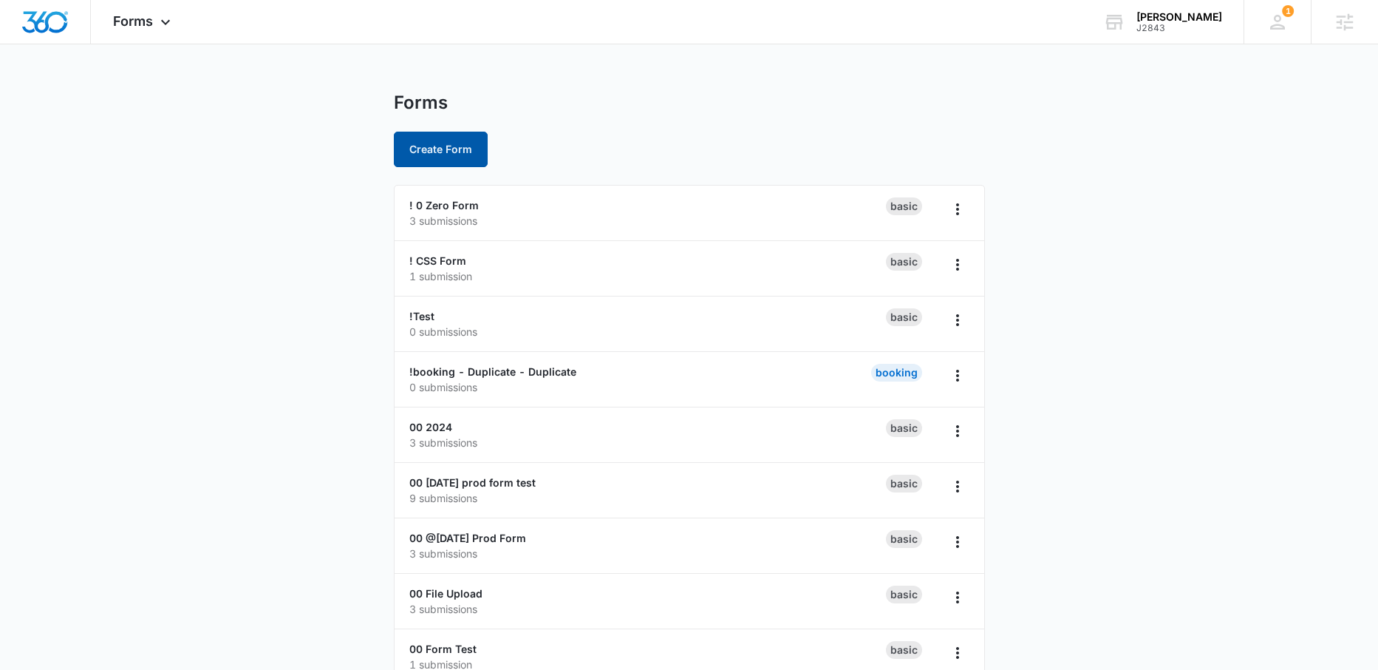
click at [429, 149] on button "Create Form" at bounding box center [441, 149] width 94 height 35
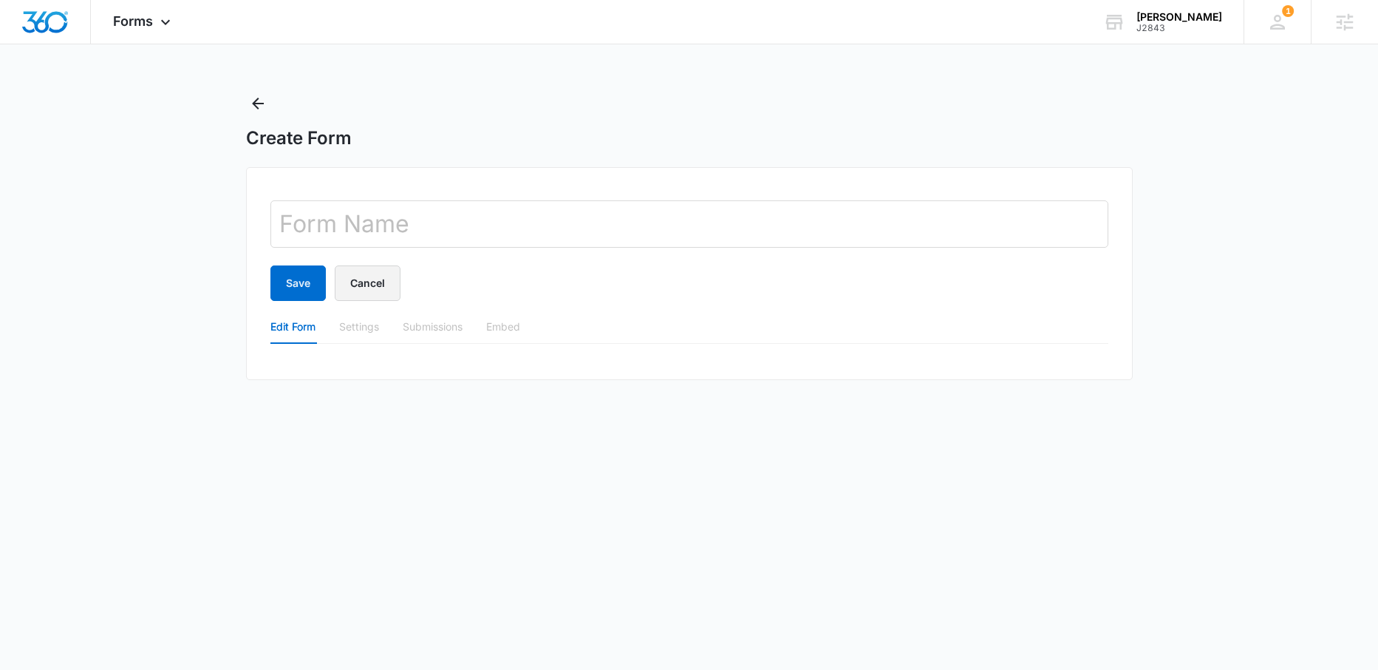
click at [375, 280] on button "Cancel" at bounding box center [368, 282] width 66 height 35
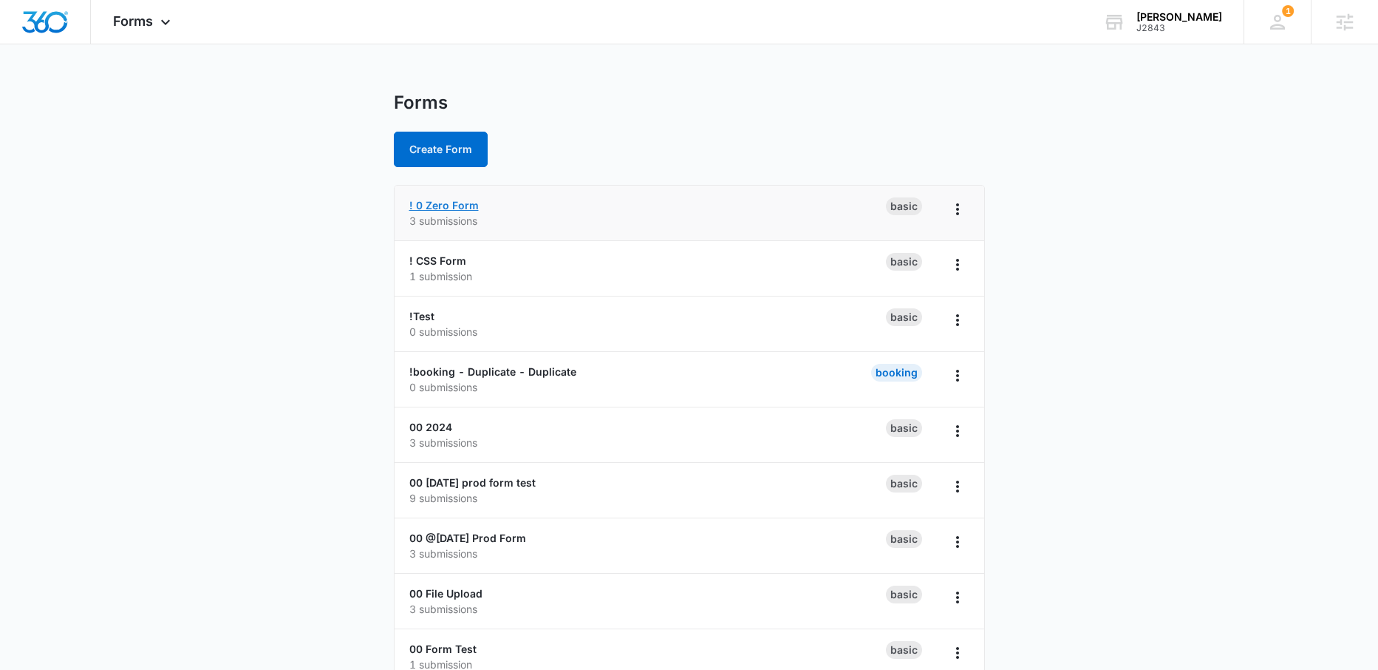
click at [446, 203] on link "! 0 Zero Form" at bounding box center [443, 205] width 69 height 13
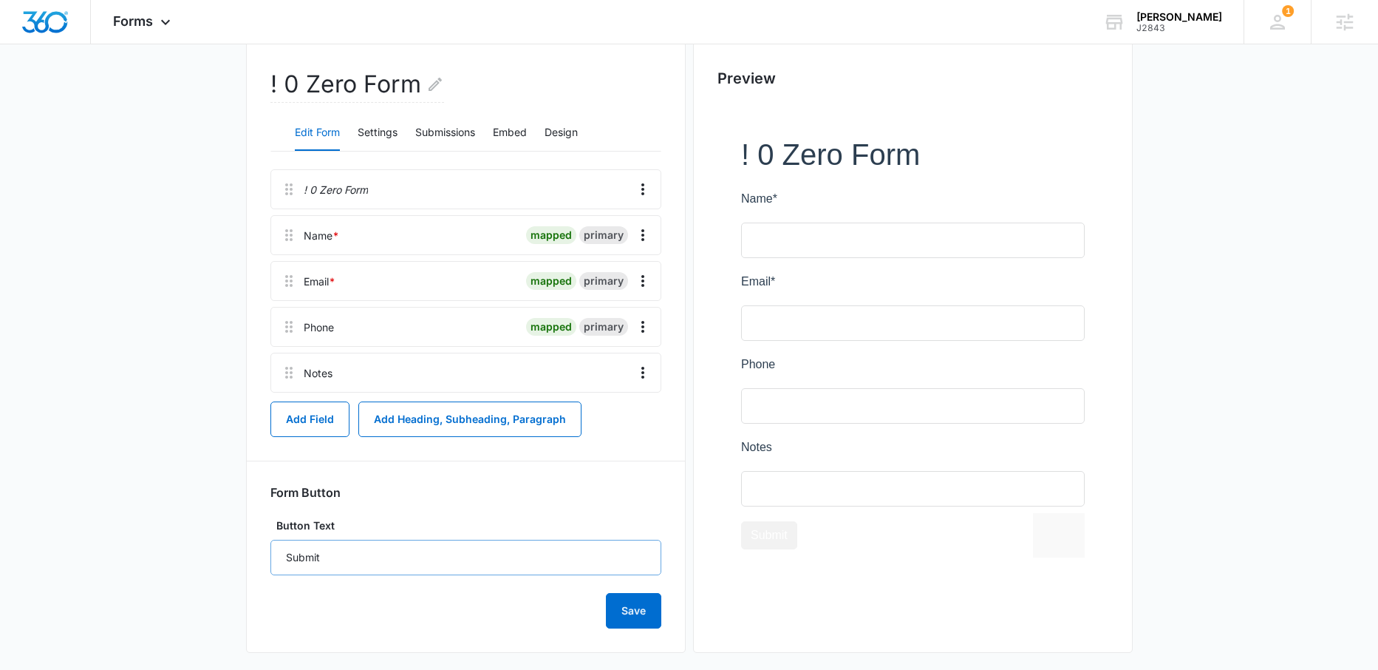
scroll to position [147, 0]
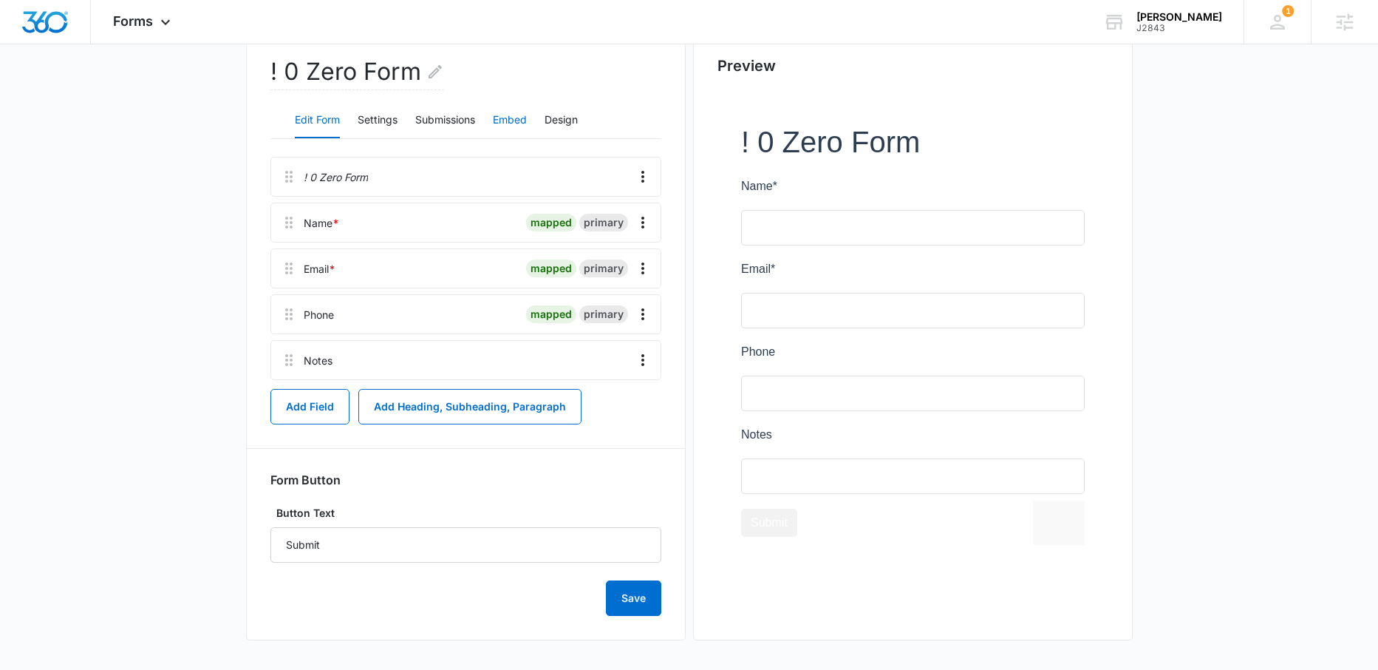
click at [518, 118] on button "Embed" at bounding box center [510, 120] width 34 height 35
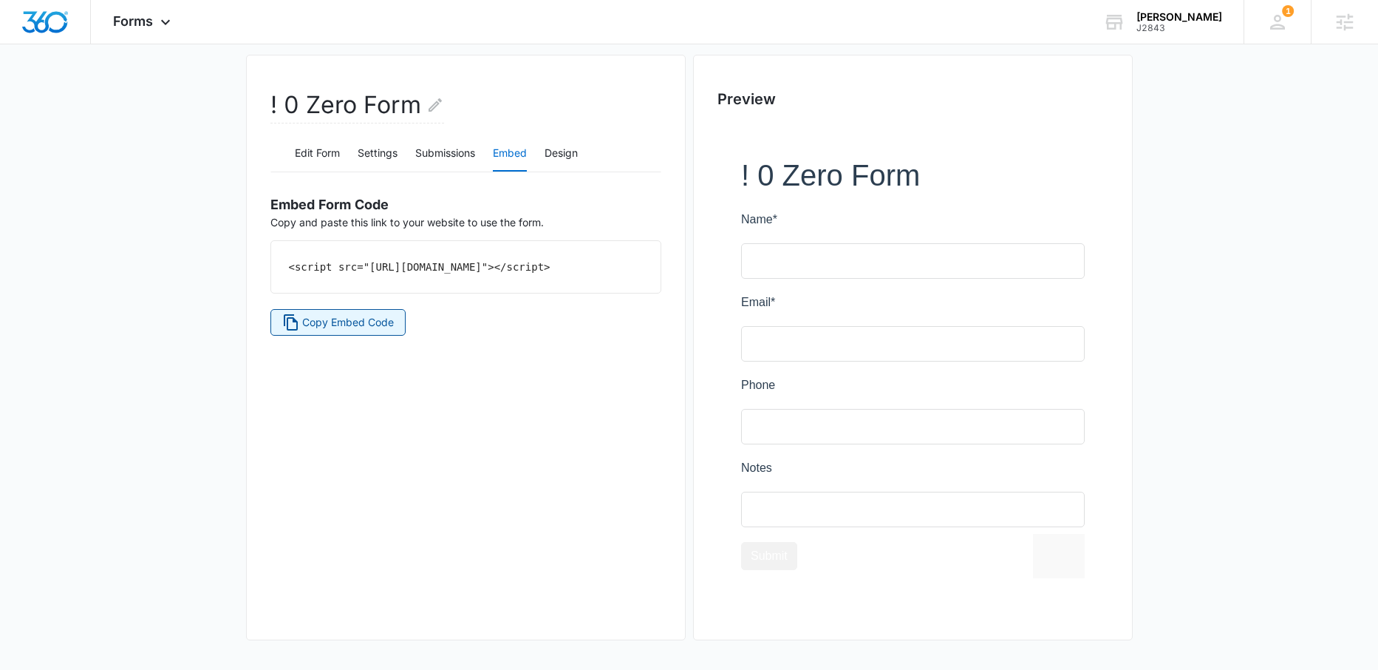
click at [358, 330] on span "Copy Embed Code" at bounding box center [348, 322] width 92 height 16
click at [449, 155] on button "Submissions" at bounding box center [445, 153] width 60 height 35
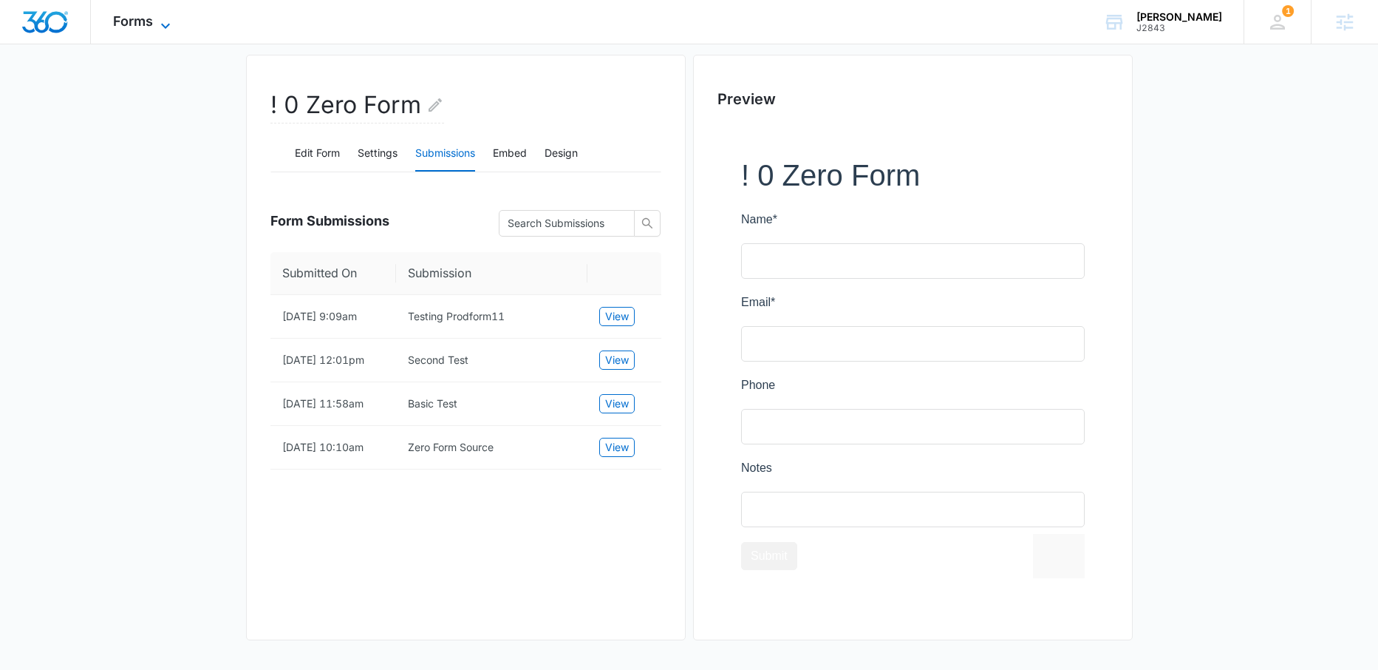
click at [165, 18] on icon at bounding box center [166, 26] width 18 height 18
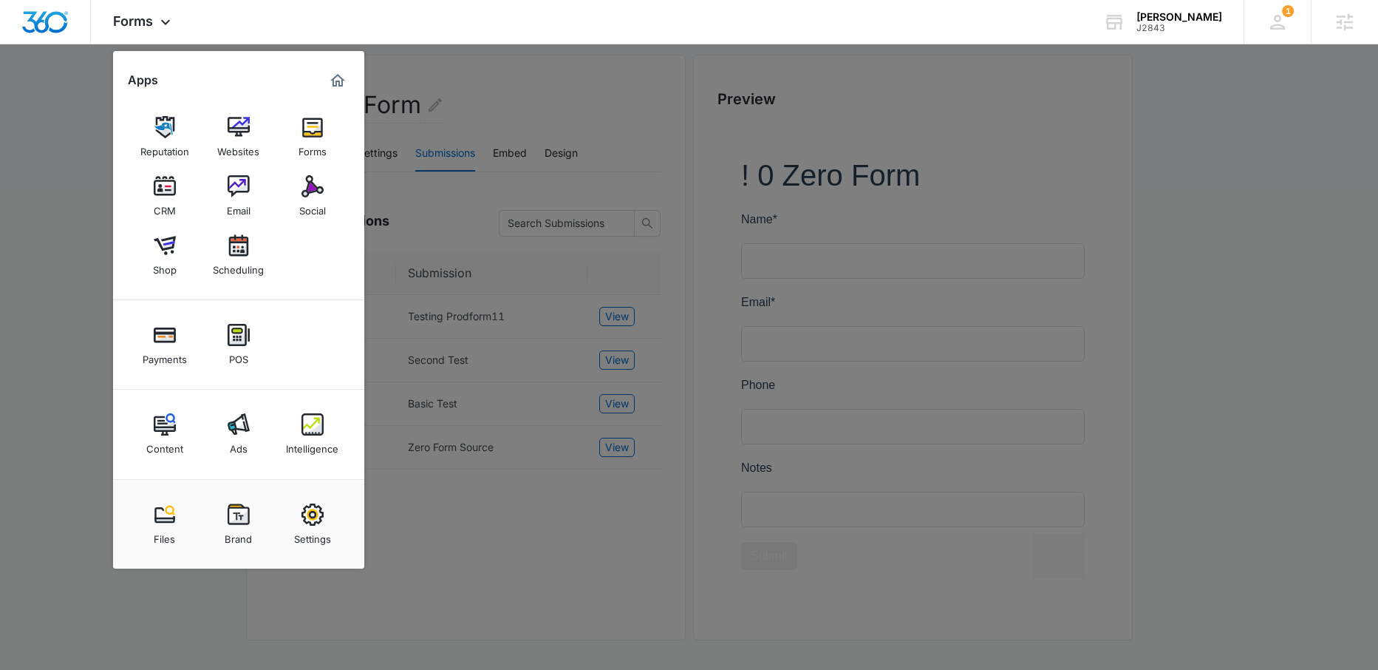
click at [158, 195] on img at bounding box center [165, 186] width 22 height 22
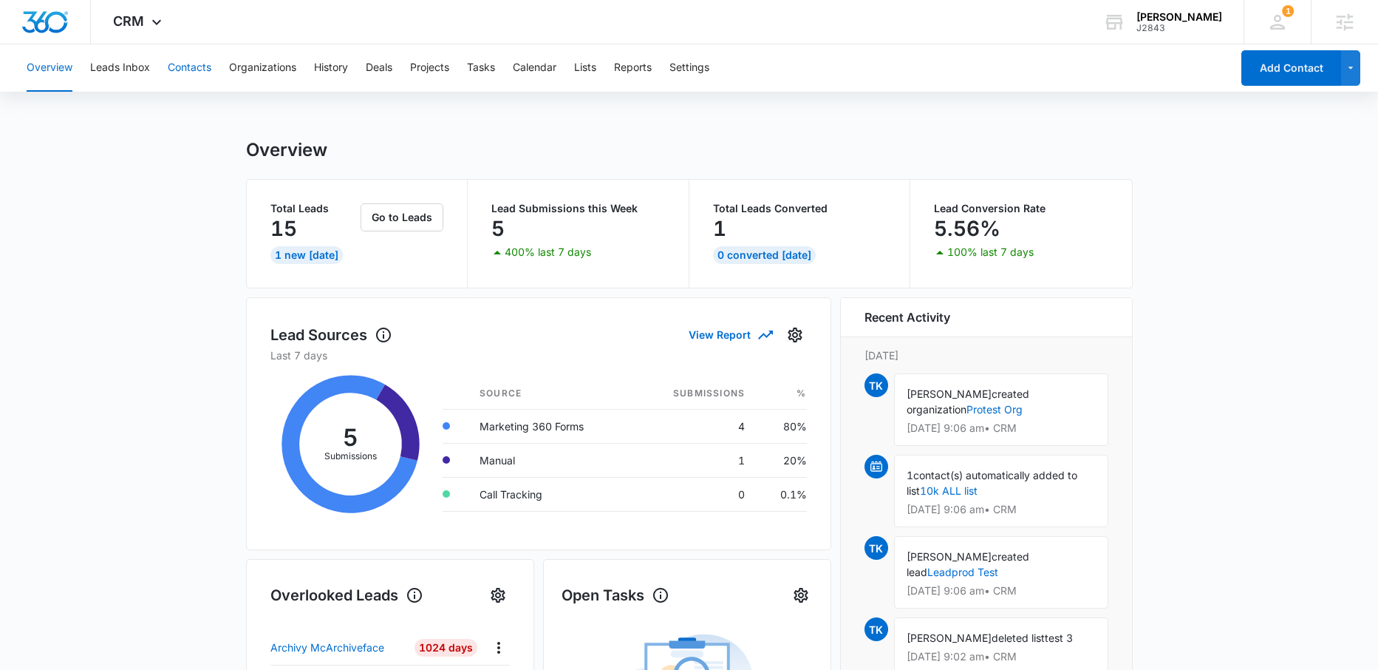
click at [200, 69] on button "Contacts" at bounding box center [190, 67] width 44 height 47
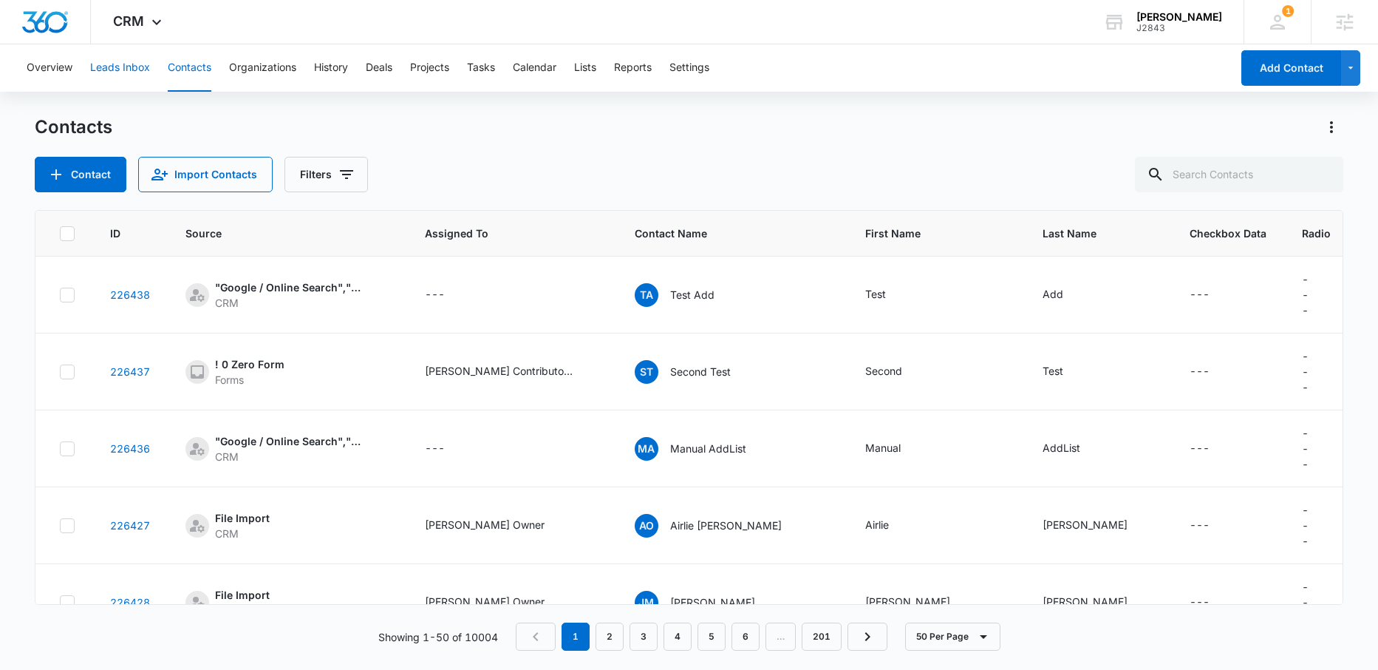
click at [129, 62] on button "Leads Inbox" at bounding box center [120, 67] width 60 height 47
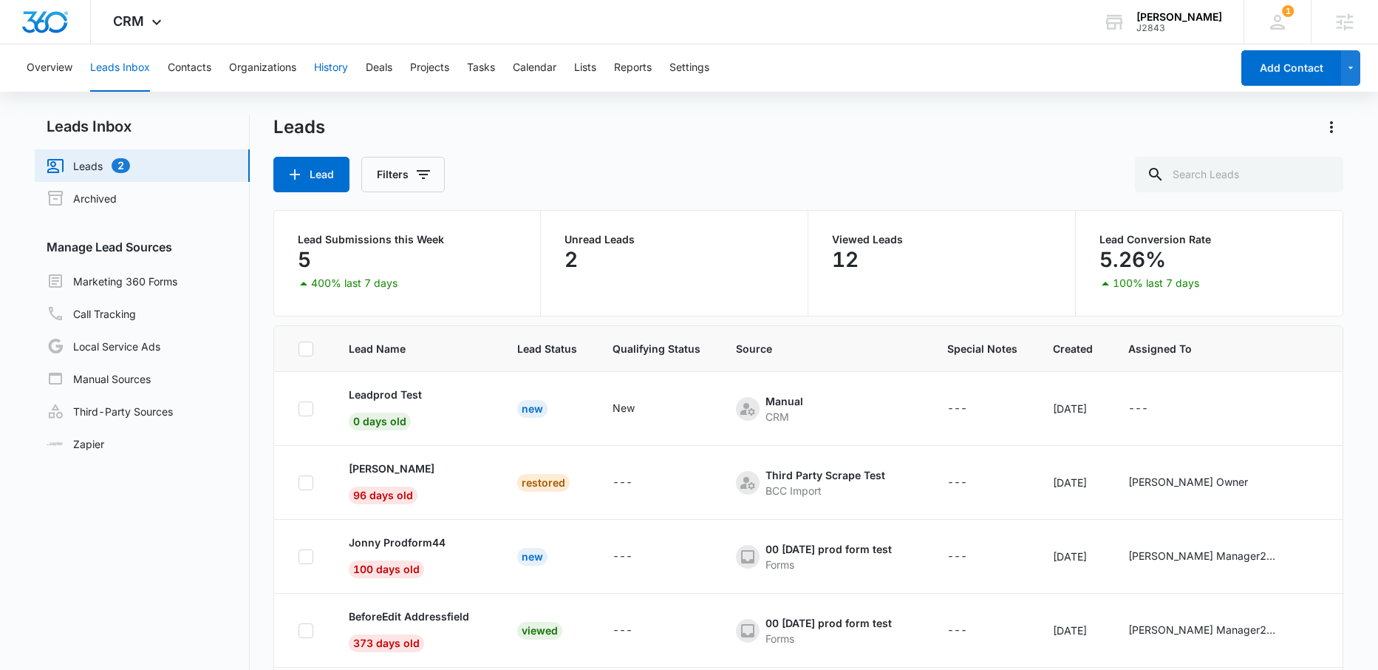
click at [342, 69] on button "History" at bounding box center [331, 67] width 34 height 47
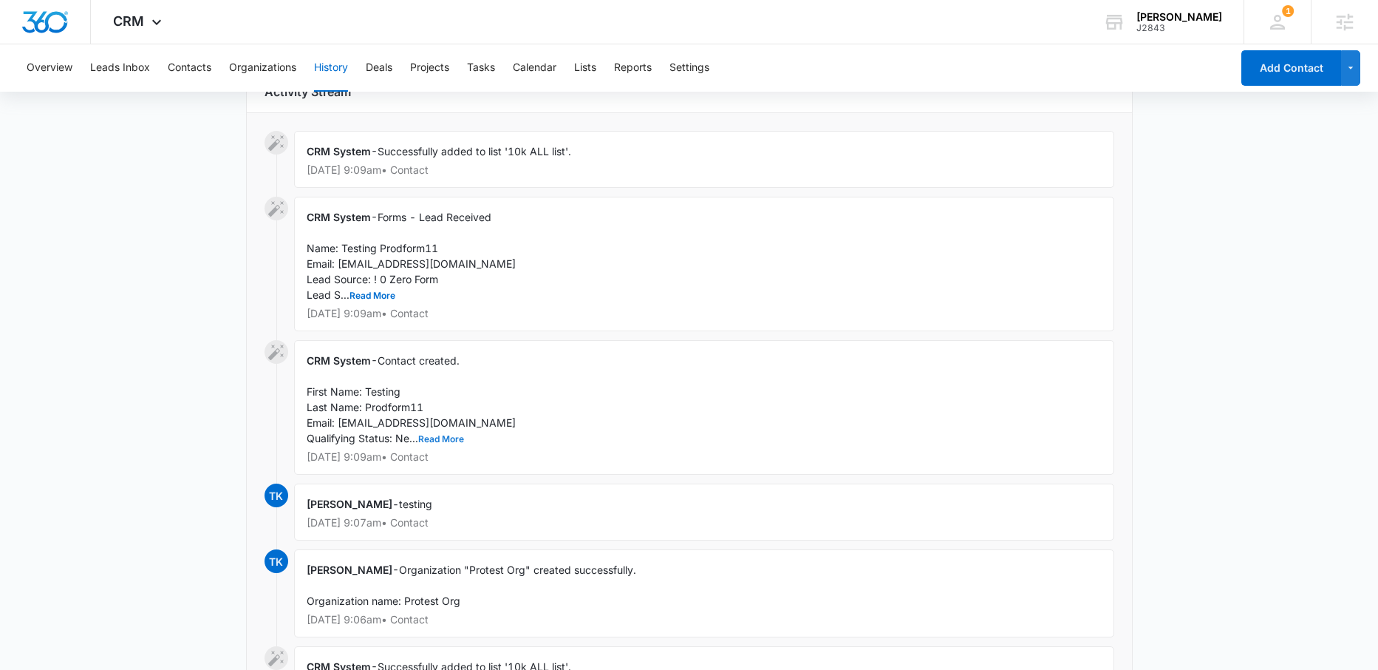
scroll to position [166, 0]
click at [199, 70] on button "Contacts" at bounding box center [190, 67] width 44 height 47
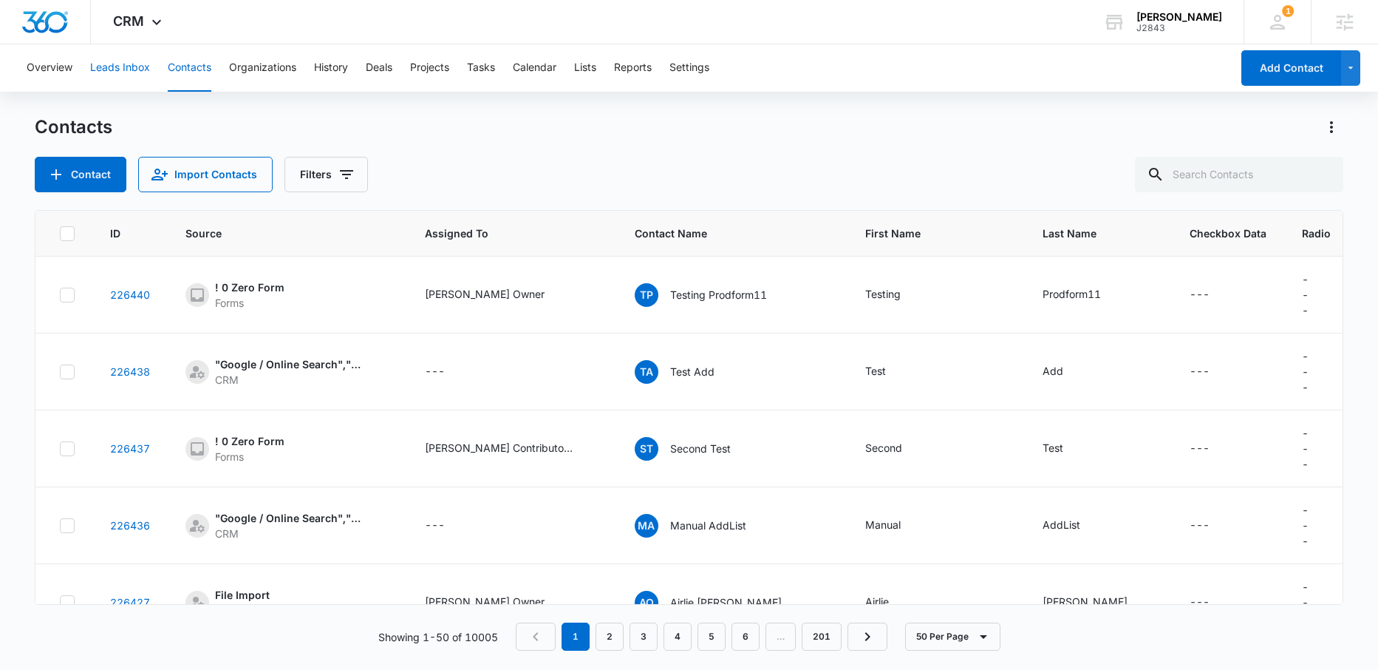
click at [133, 68] on button "Leads Inbox" at bounding box center [120, 67] width 60 height 47
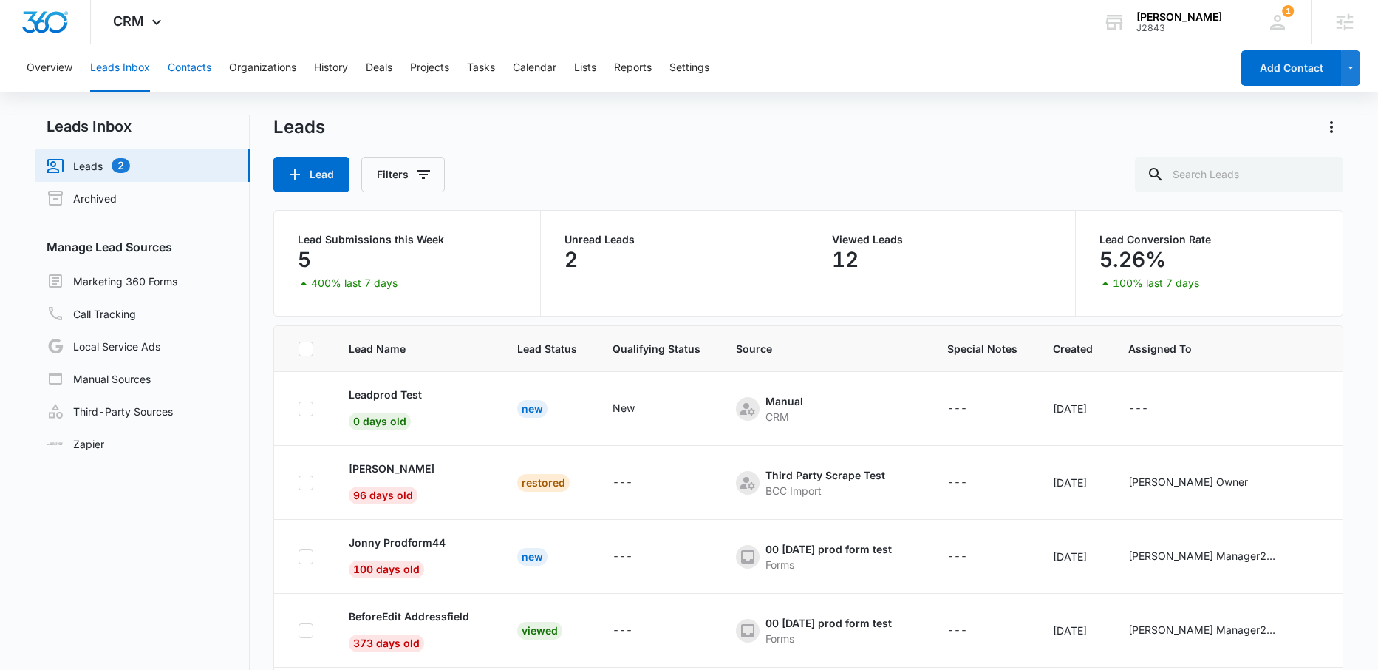
click at [194, 68] on button "Contacts" at bounding box center [190, 67] width 44 height 47
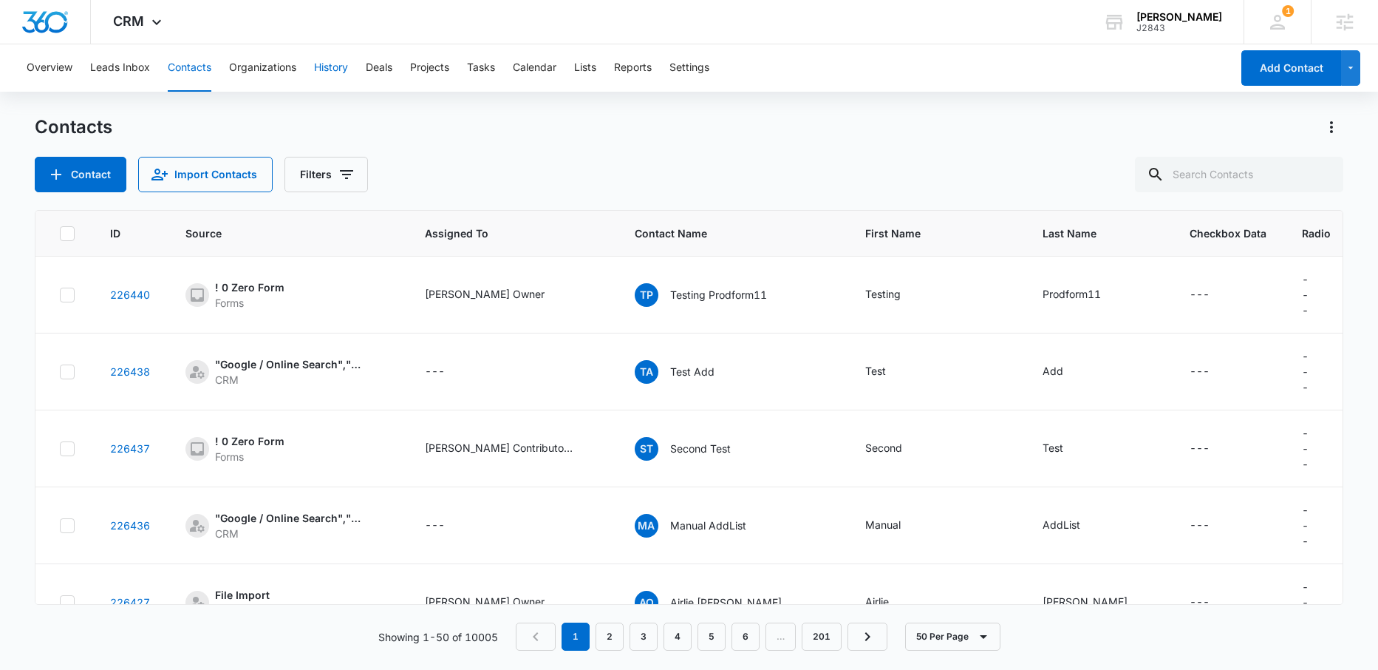
click at [342, 70] on button "History" at bounding box center [331, 67] width 34 height 47
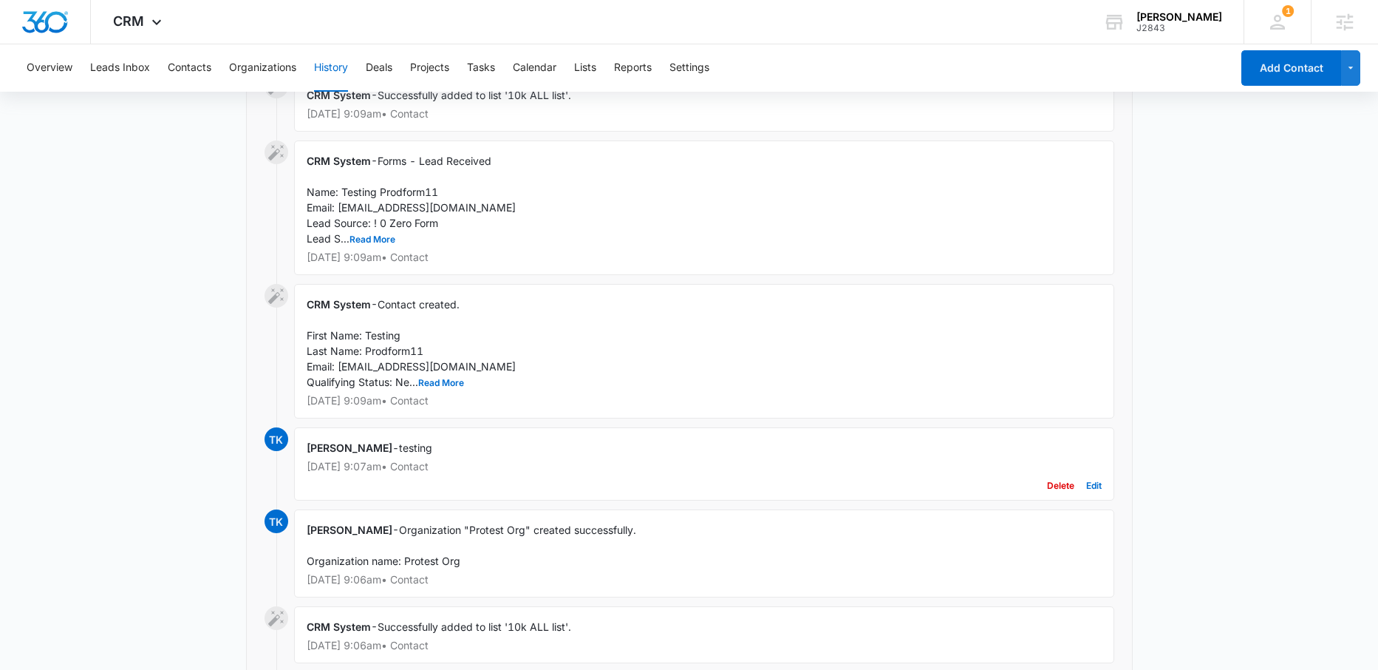
scroll to position [221, 0]
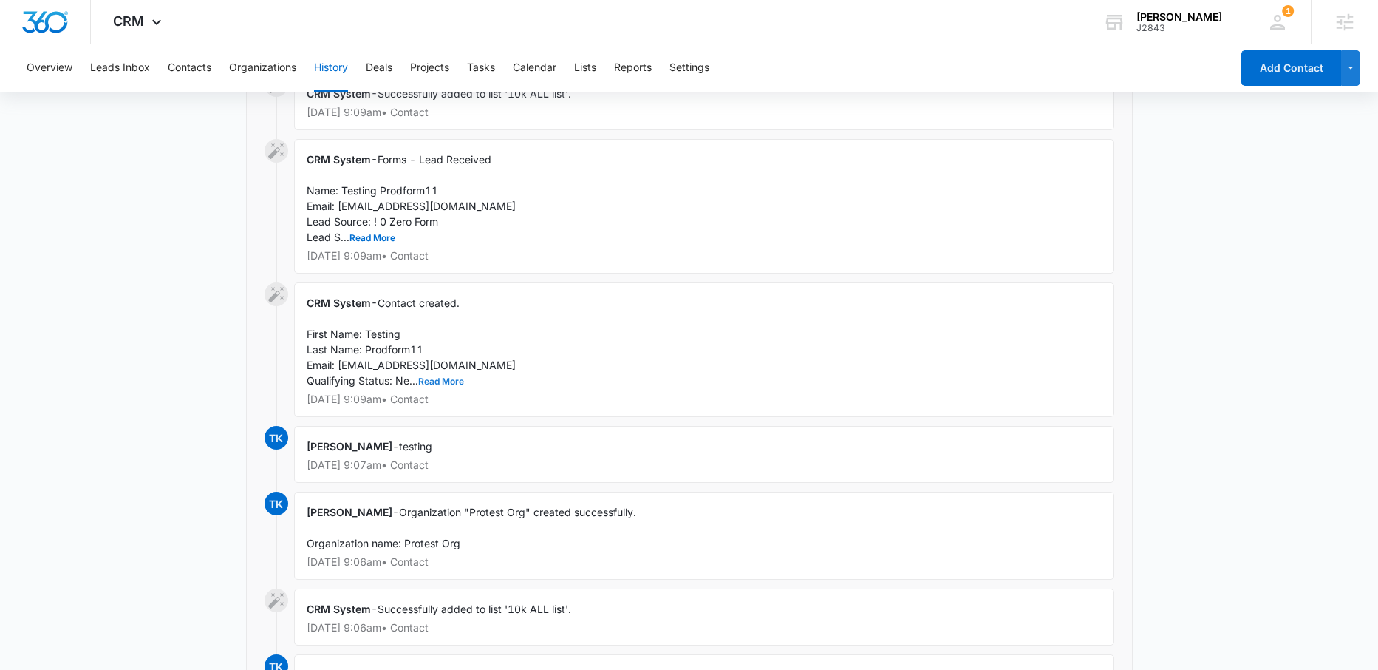
click at [438, 378] on button "Read More" at bounding box center [441, 381] width 46 height 9
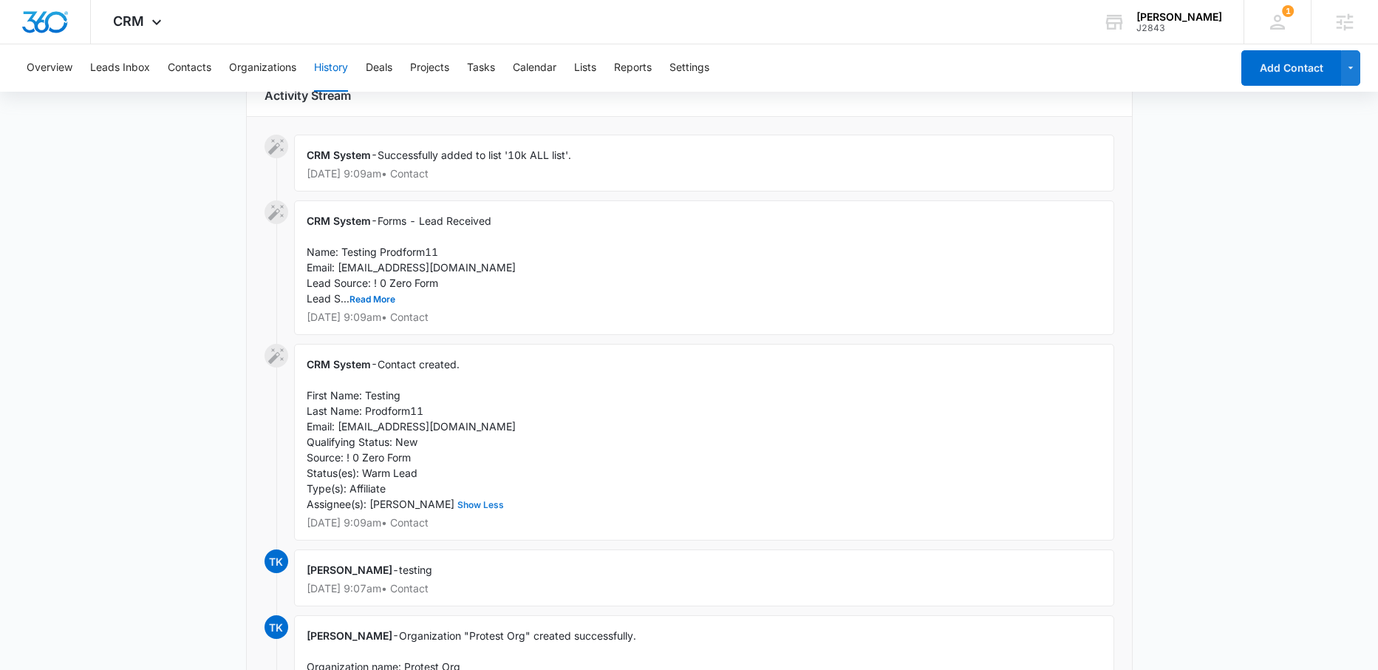
scroll to position [166, 0]
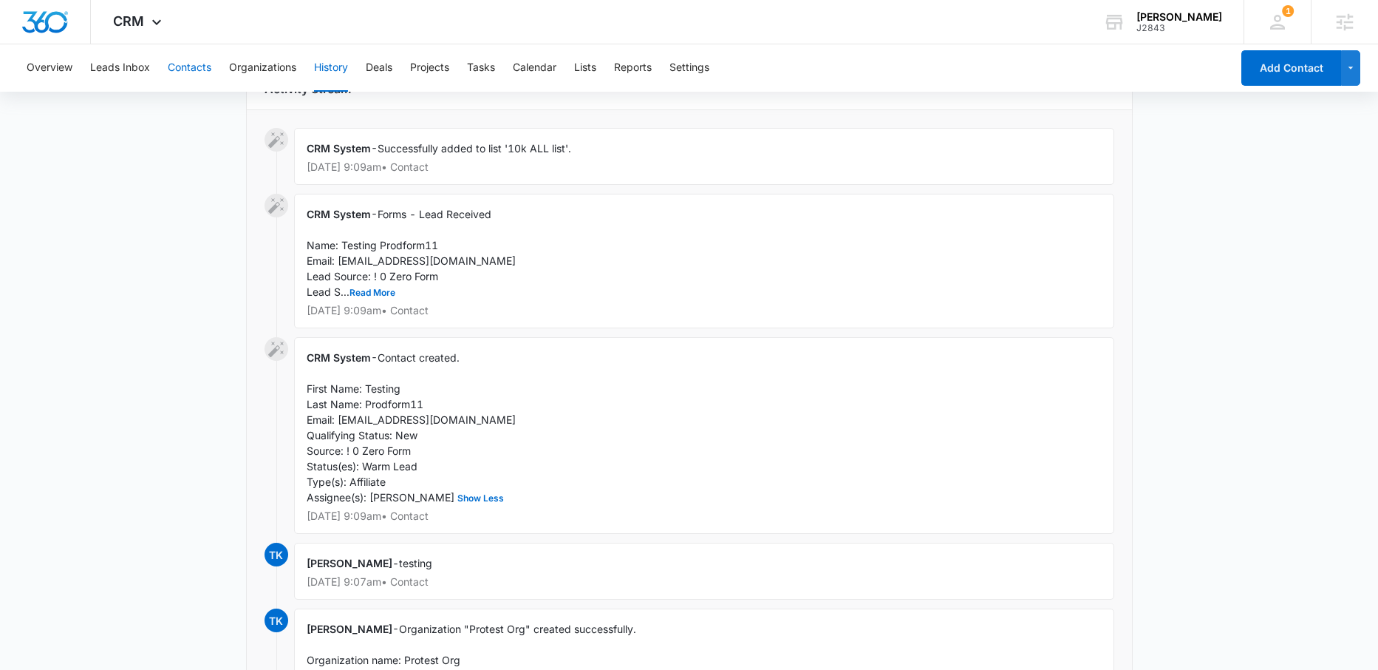
click at [195, 66] on button "Contacts" at bounding box center [190, 67] width 44 height 47
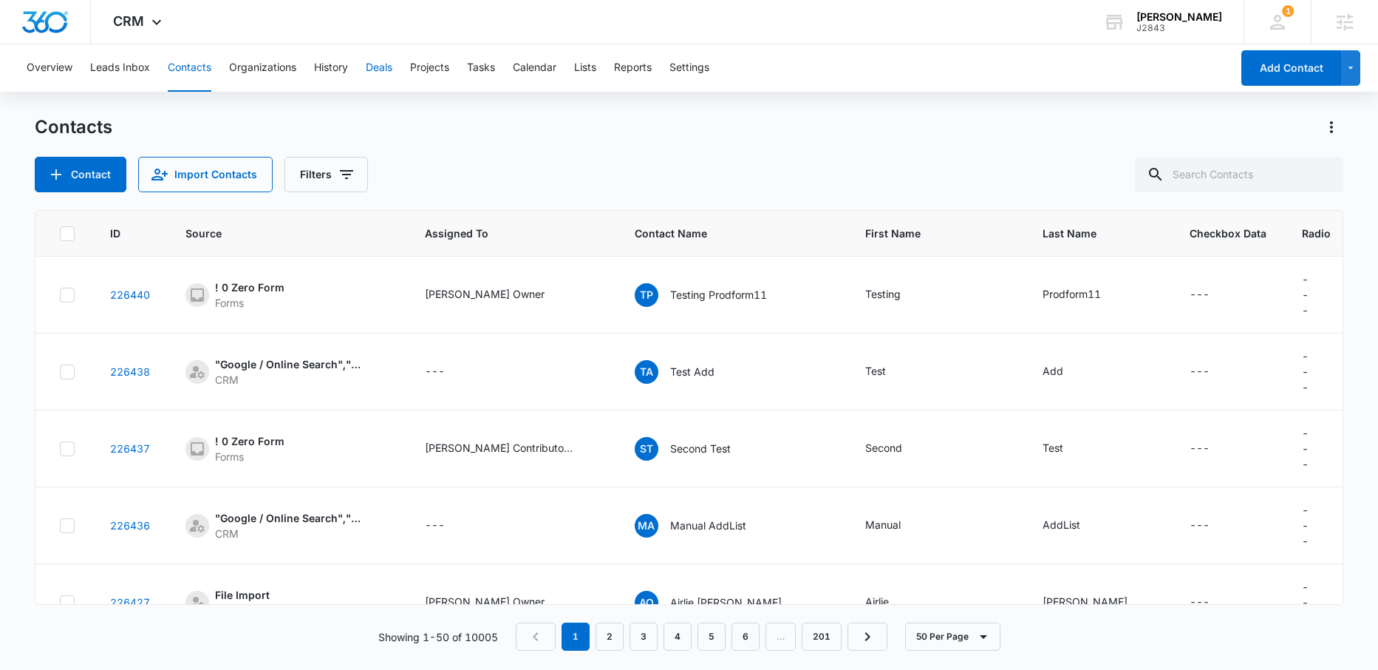
click at [380, 68] on button "Deals" at bounding box center [379, 67] width 27 height 47
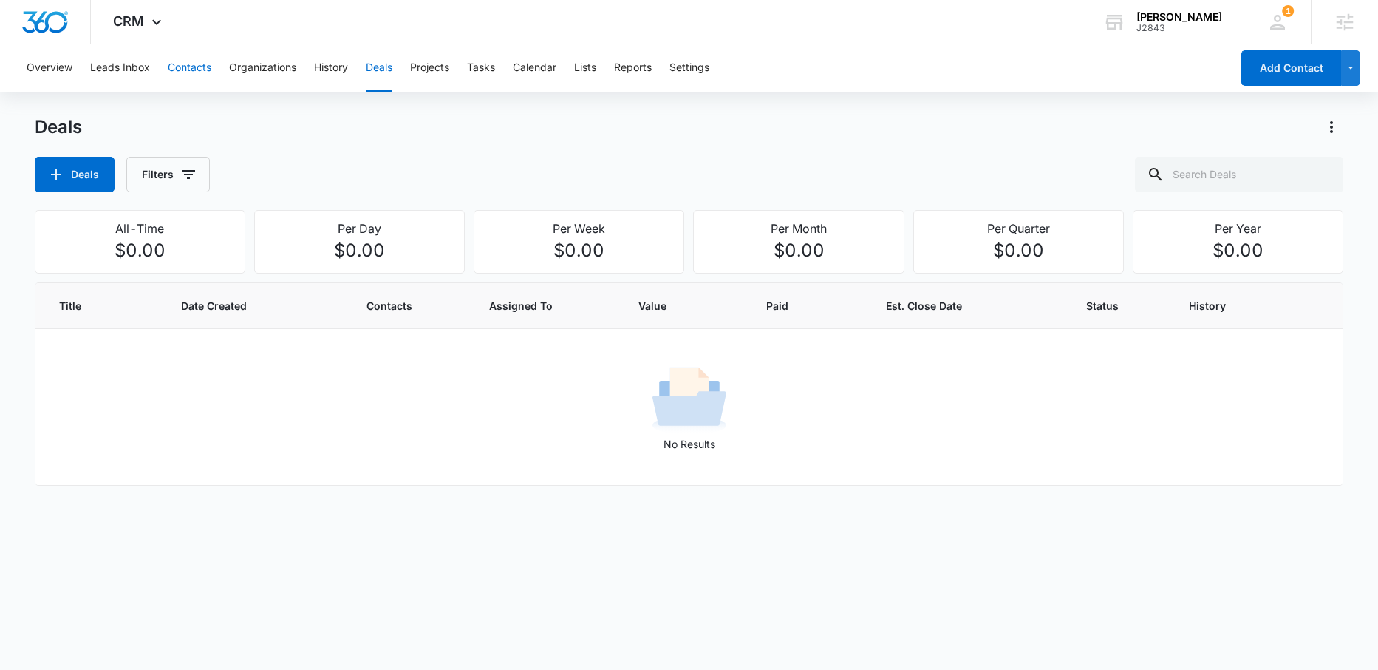
click at [186, 68] on button "Contacts" at bounding box center [190, 67] width 44 height 47
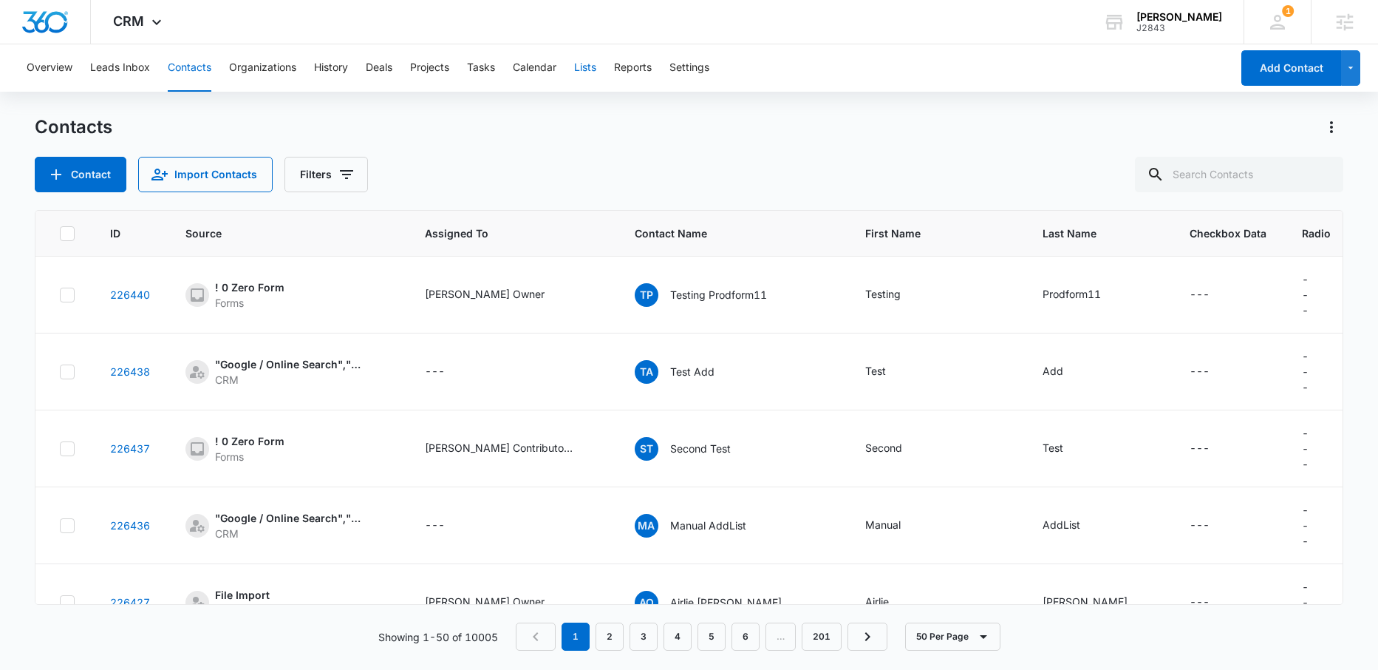
click at [588, 67] on button "Lists" at bounding box center [585, 67] width 22 height 47
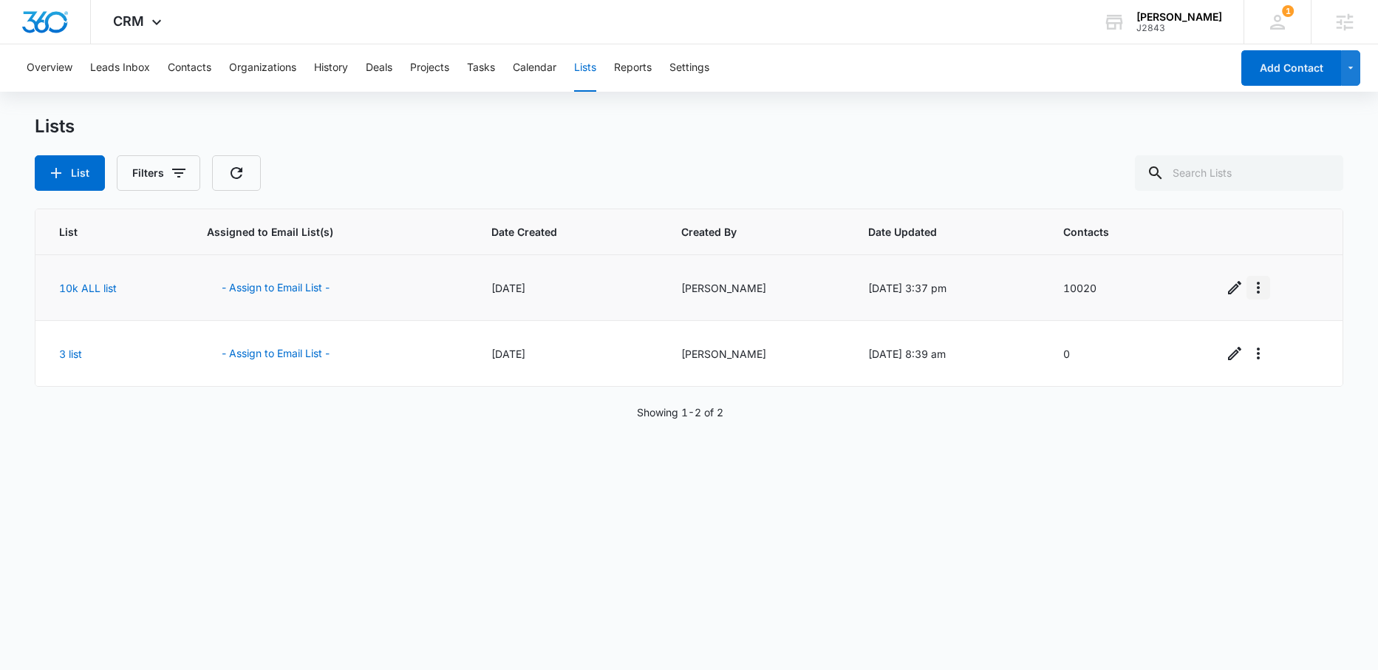
click at [1266, 285] on icon "Overflow Menu" at bounding box center [1259, 288] width 18 height 18
click at [1280, 350] on div "View List Log" at bounding box center [1300, 351] width 65 height 10
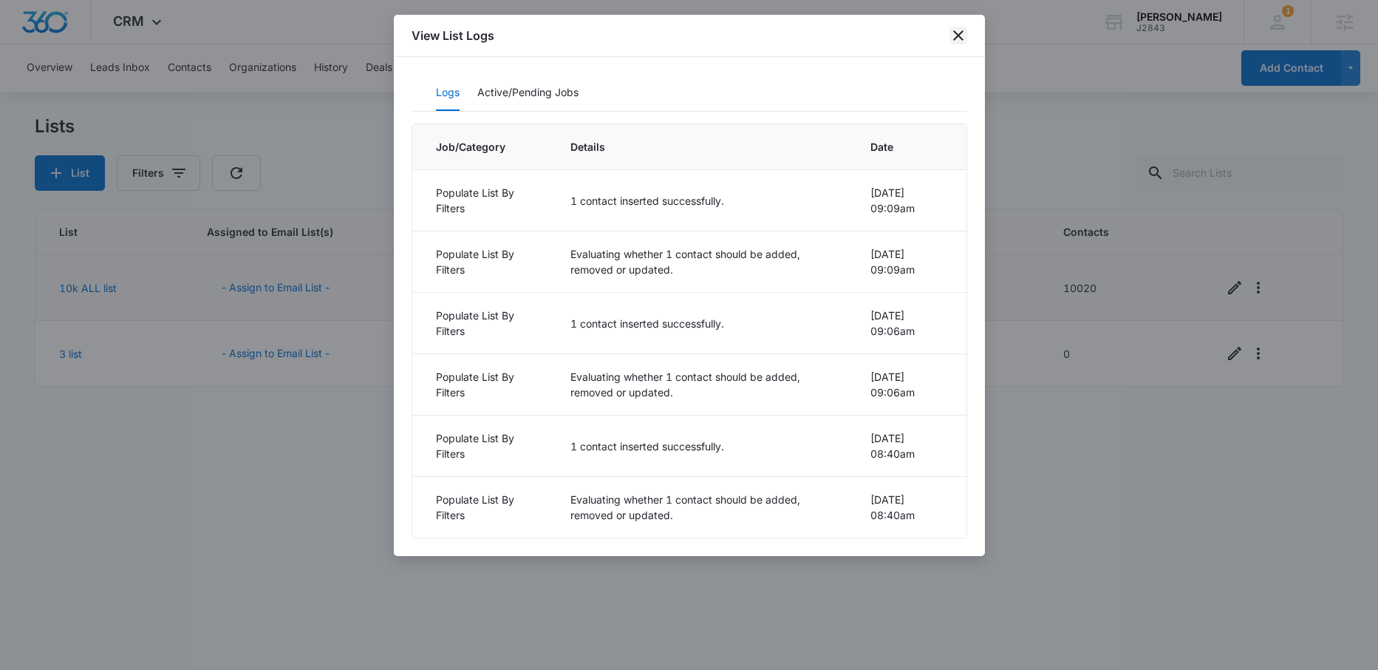
click at [958, 36] on icon "close" at bounding box center [958, 35] width 10 height 10
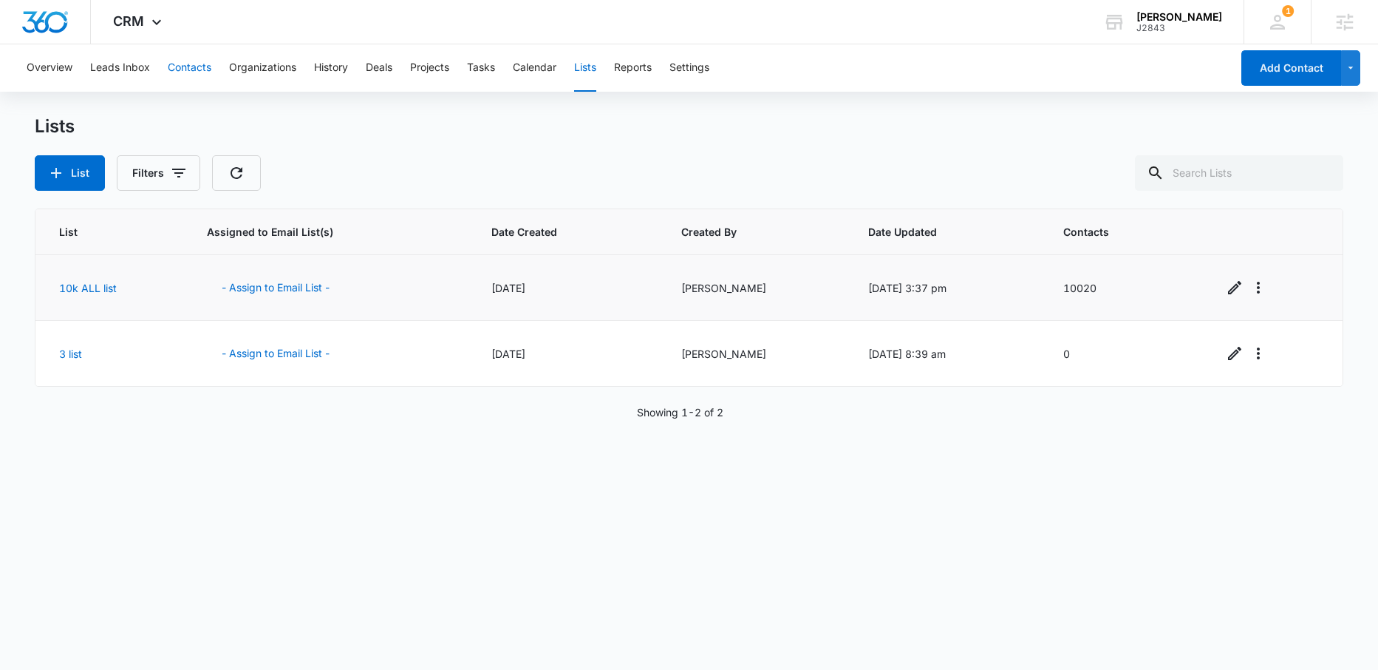
click at [191, 69] on button "Contacts" at bounding box center [190, 67] width 44 height 47
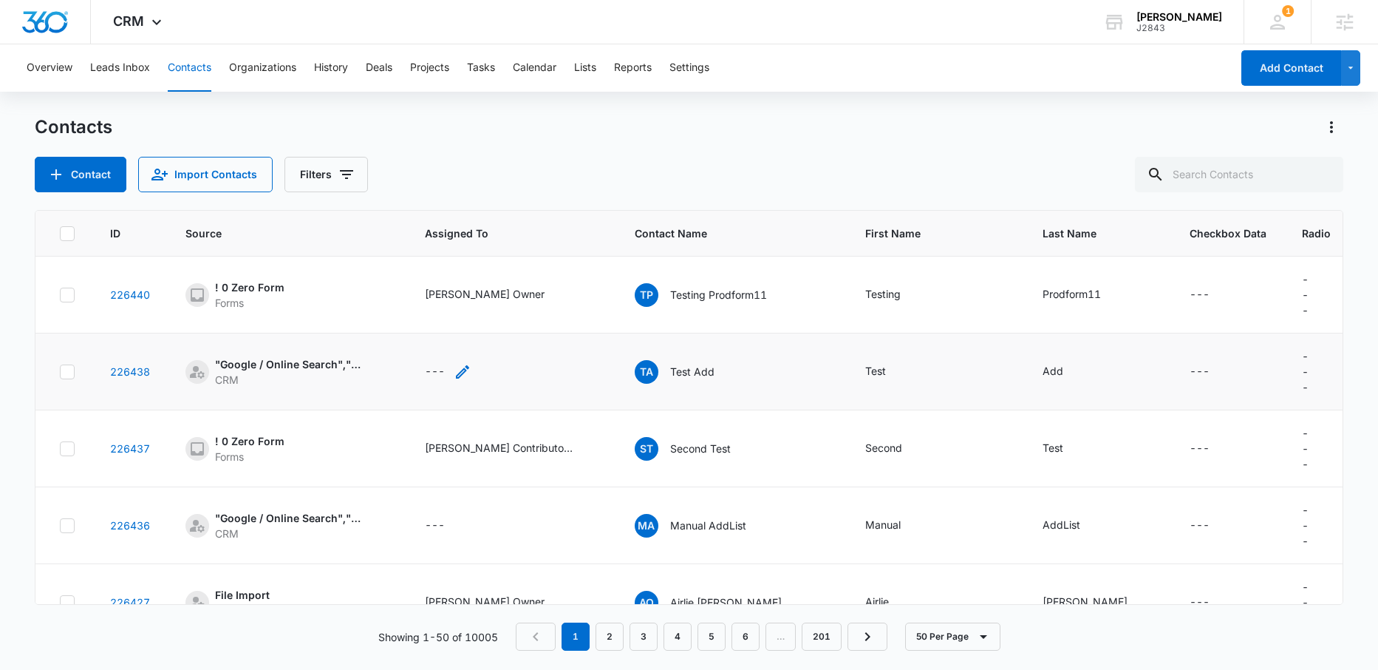
click at [438, 375] on div "---" at bounding box center [435, 372] width 20 height 18
click at [498, 280] on div at bounding box center [495, 277] width 24 height 24
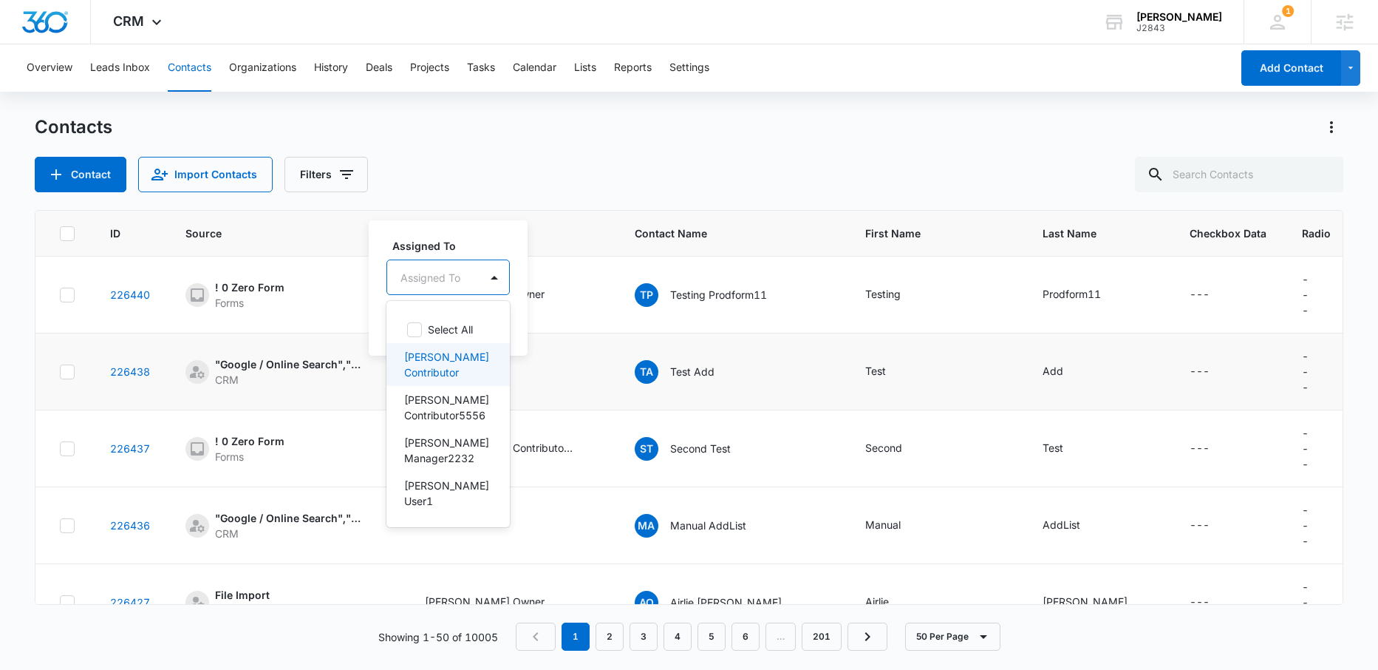
click at [428, 361] on p "[PERSON_NAME] Contributor" at bounding box center [446, 364] width 85 height 31
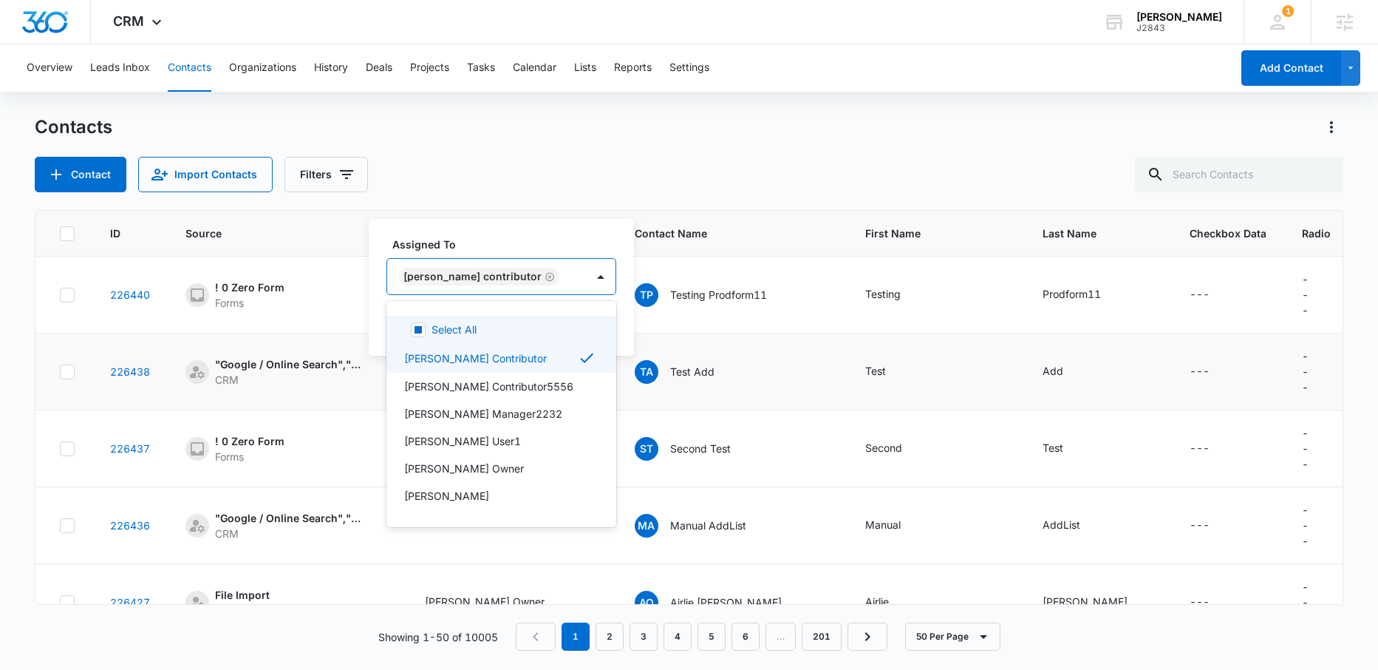
click at [544, 222] on div "Assigned To option Tommy Contributor, selected. Select All, 1 of 47. 47 results…" at bounding box center [501, 287] width 265 height 137
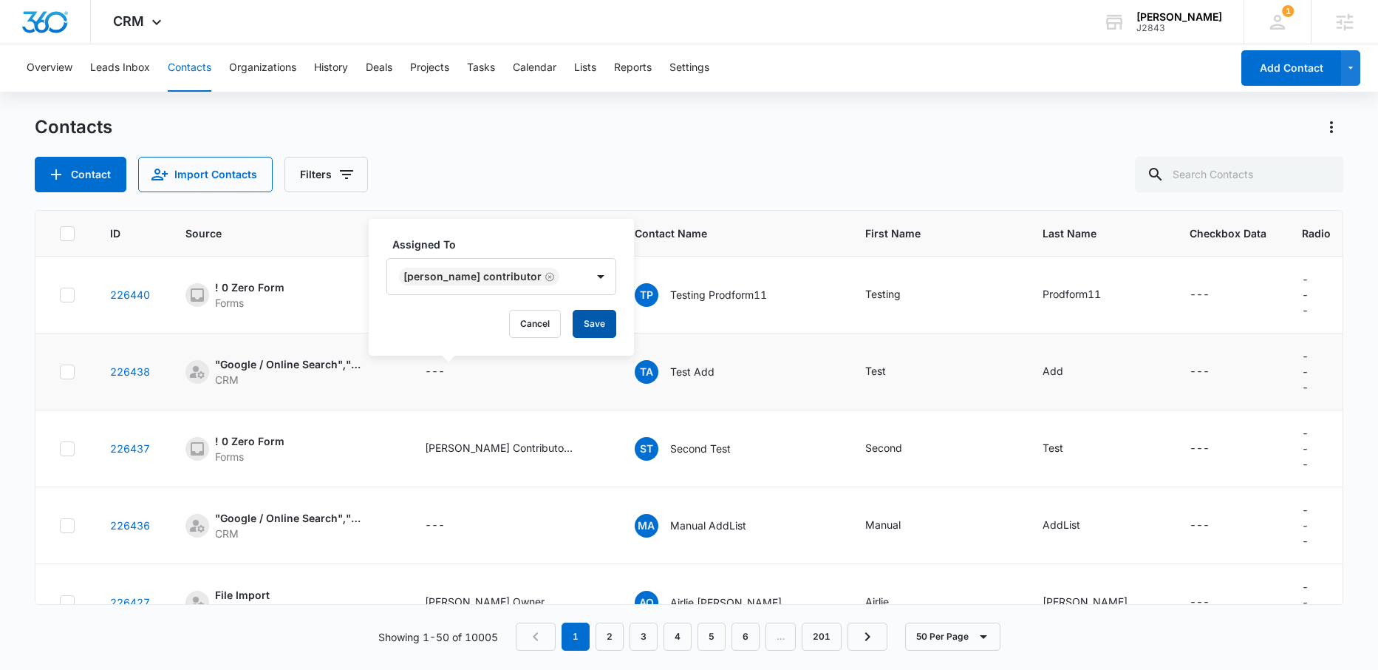
click at [573, 321] on button "Save" at bounding box center [595, 324] width 44 height 28
